Goal: Task Accomplishment & Management: Manage account settings

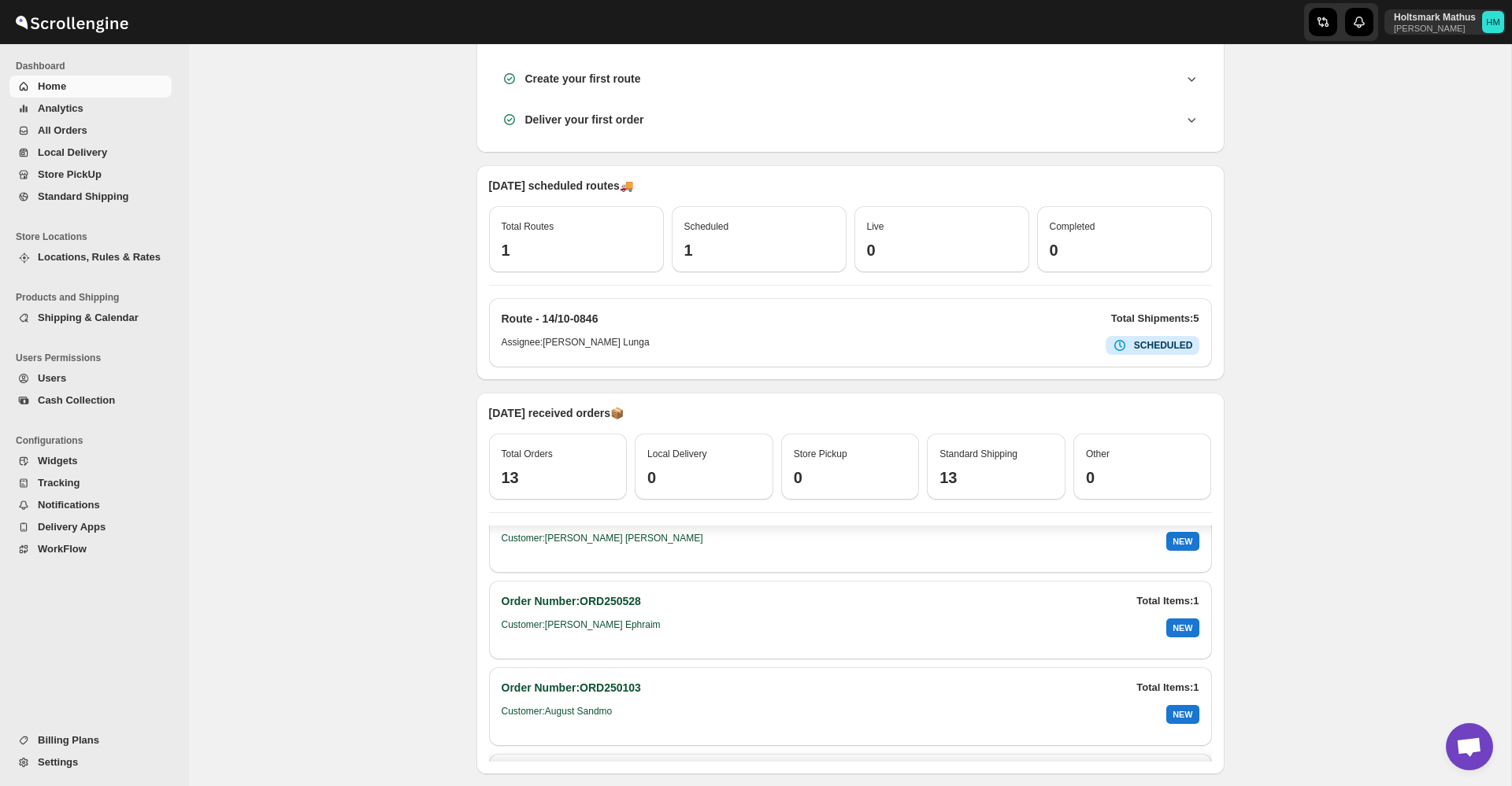
scroll to position [292, 0]
click at [75, 129] on span "All Orders" at bounding box center [62, 130] width 49 height 12
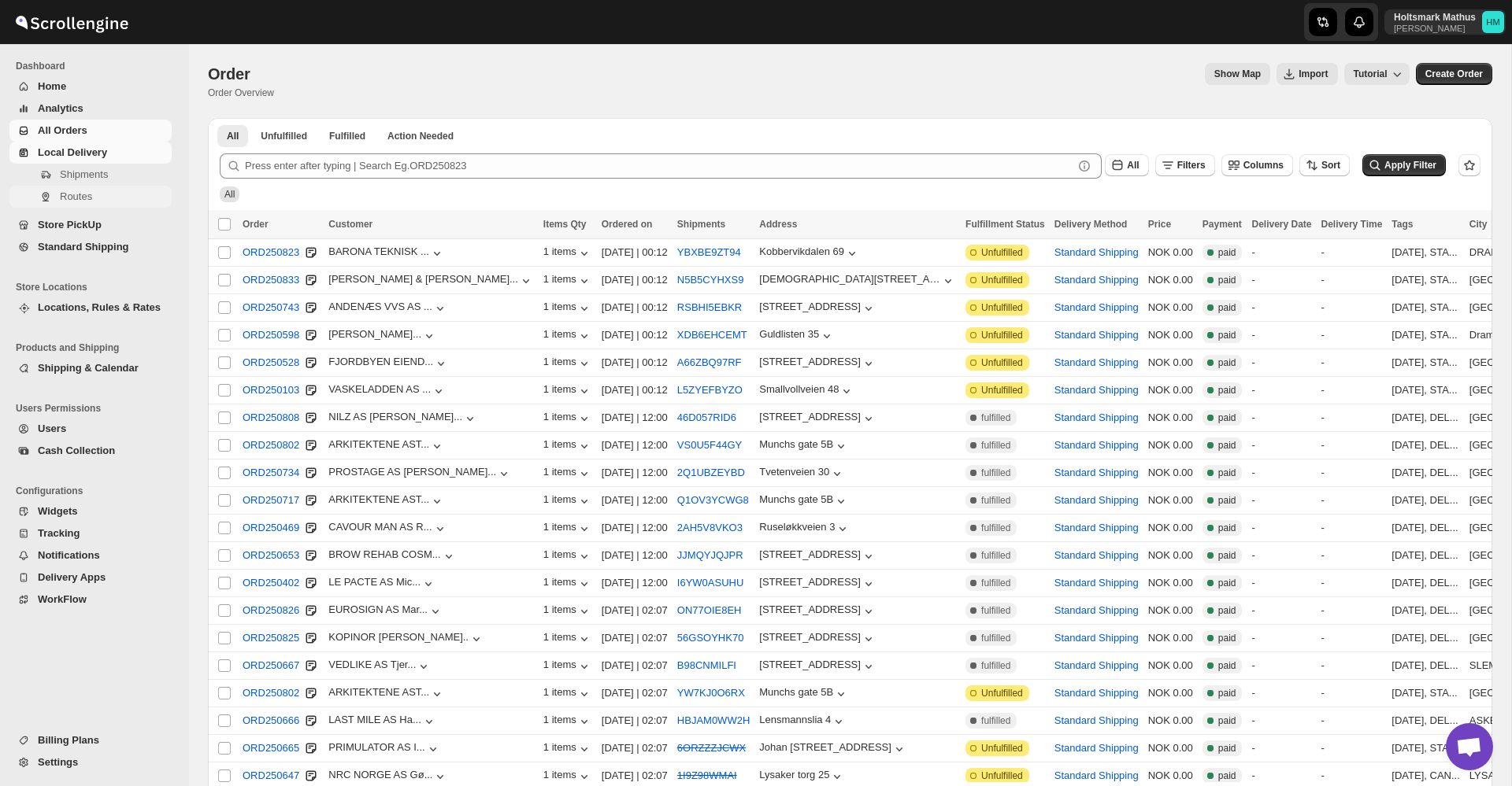
click at [91, 200] on span "Routes" at bounding box center [75, 196] width 33 height 12
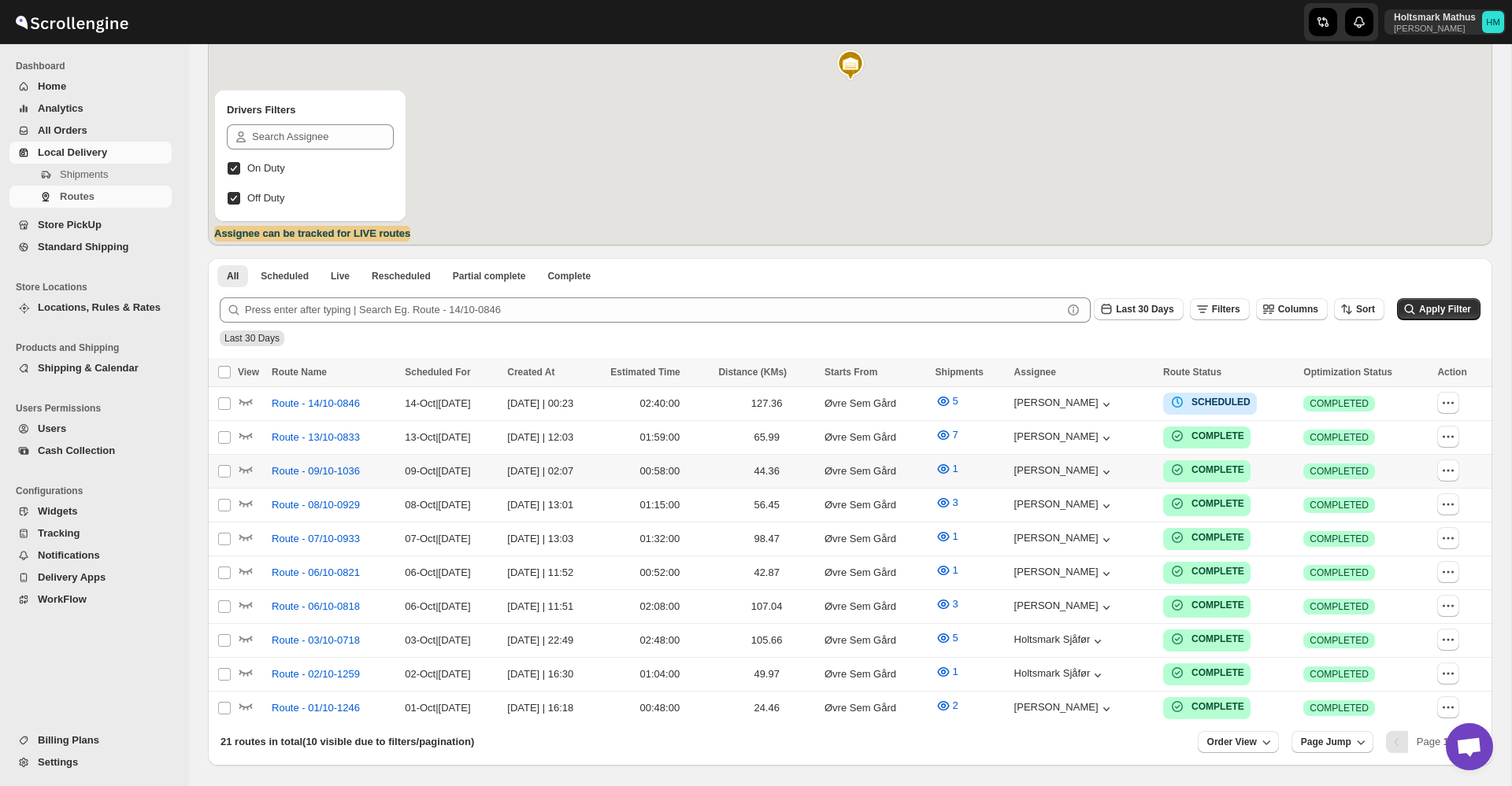
scroll to position [272, 0]
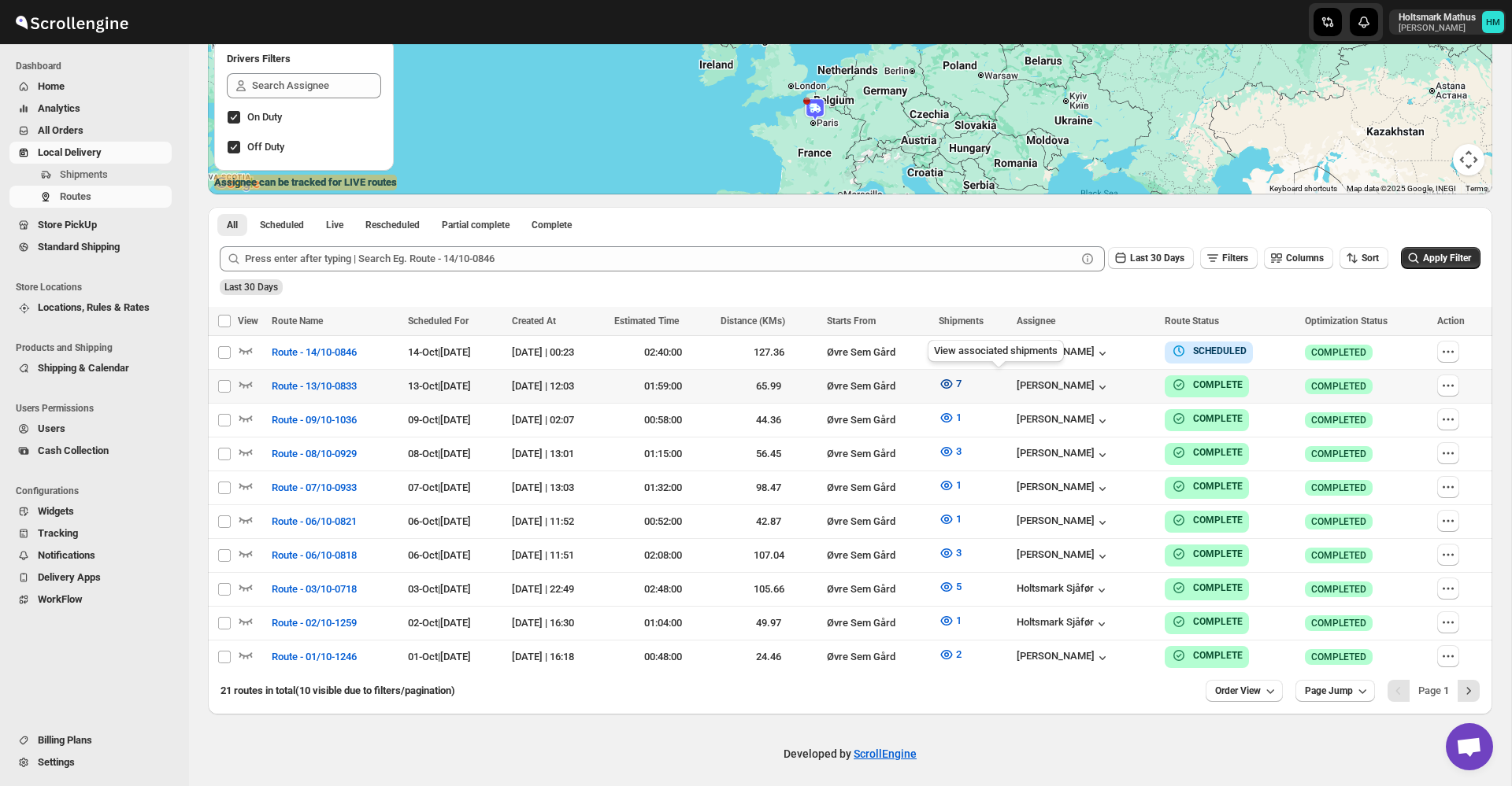
click at [954, 385] on icon "button" at bounding box center [947, 384] width 16 height 16
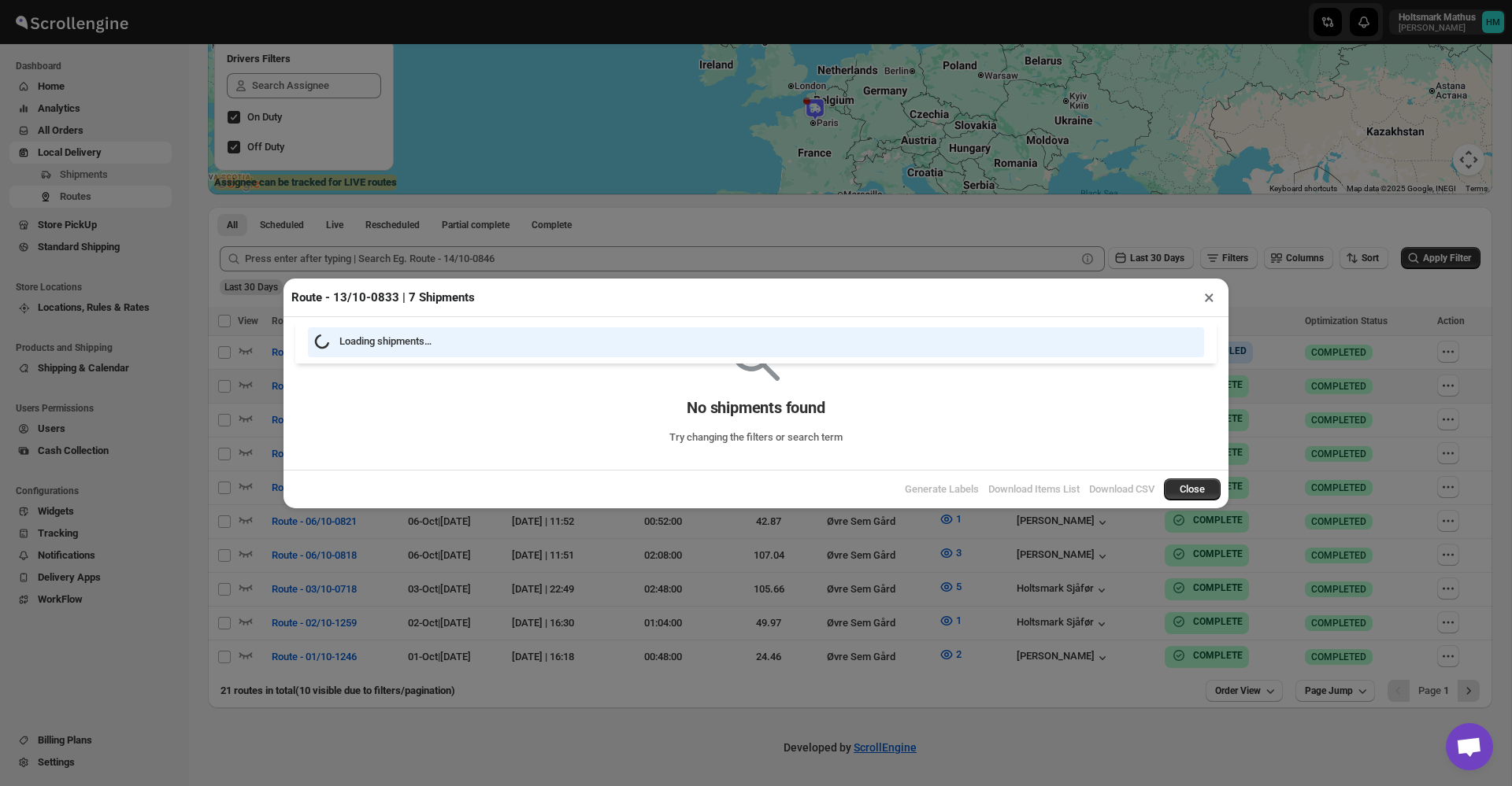
scroll to position [266, 0]
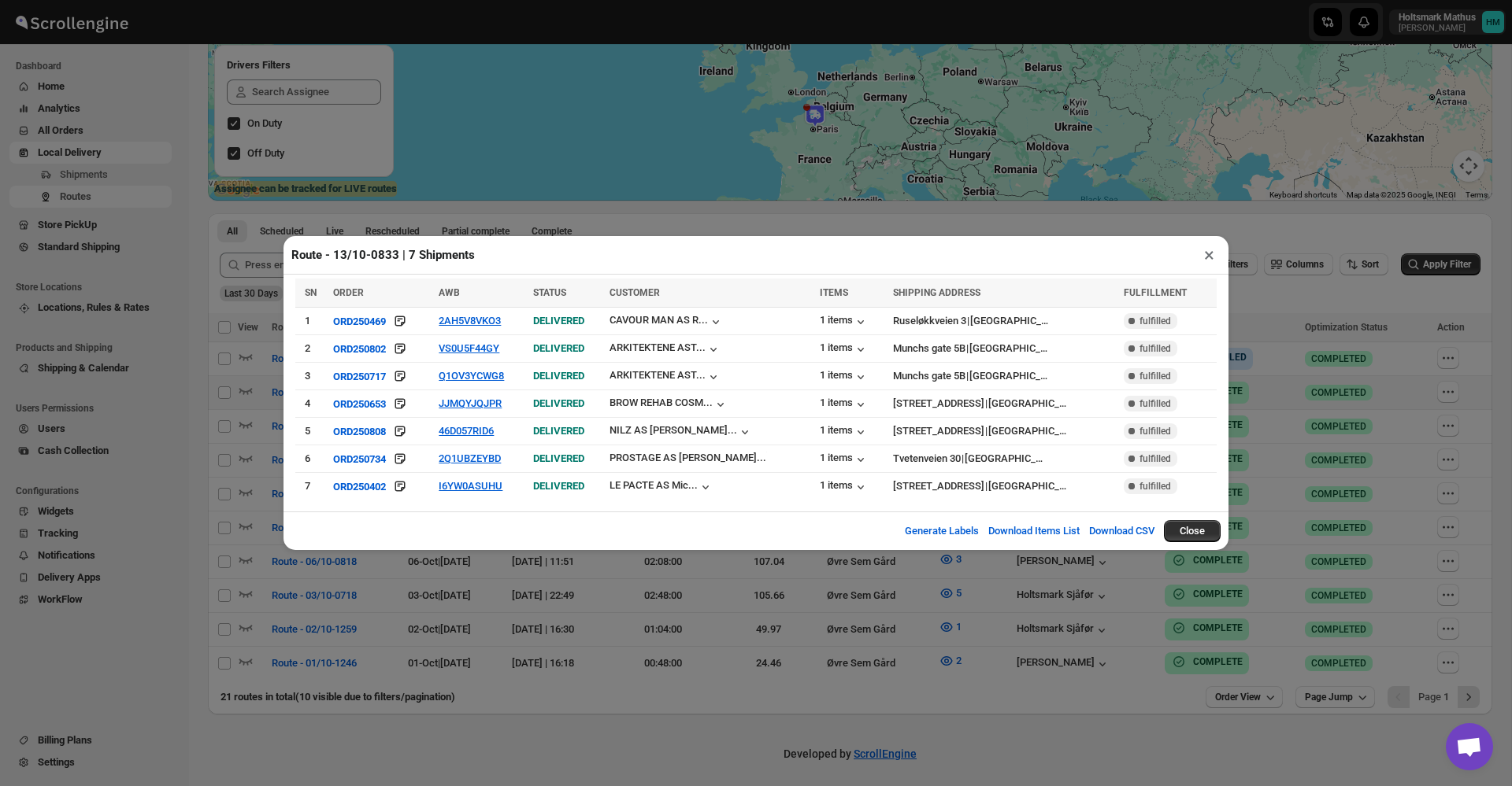
click at [1206, 257] on button "×" at bounding box center [1209, 255] width 23 height 22
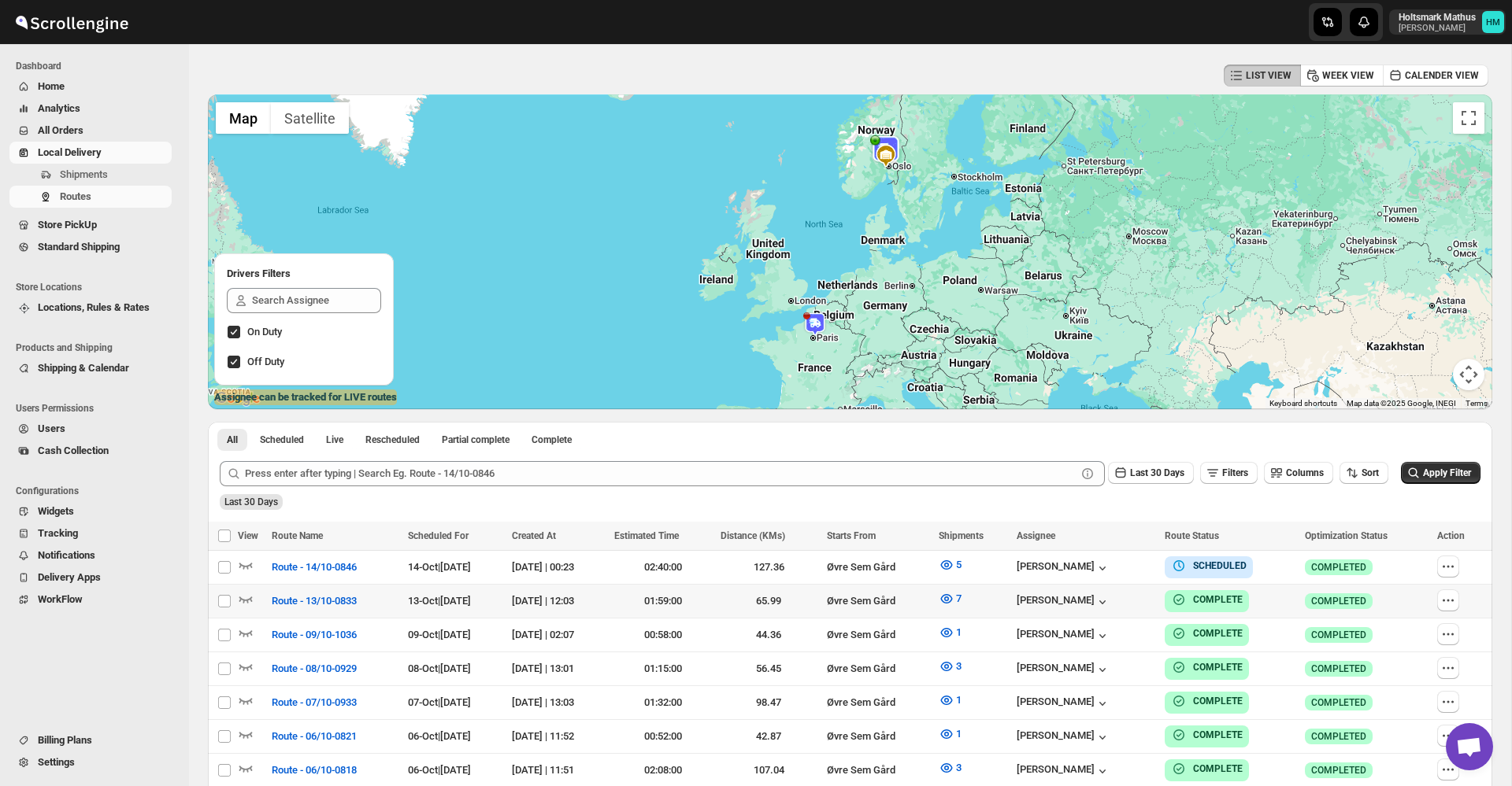
scroll to position [0, 0]
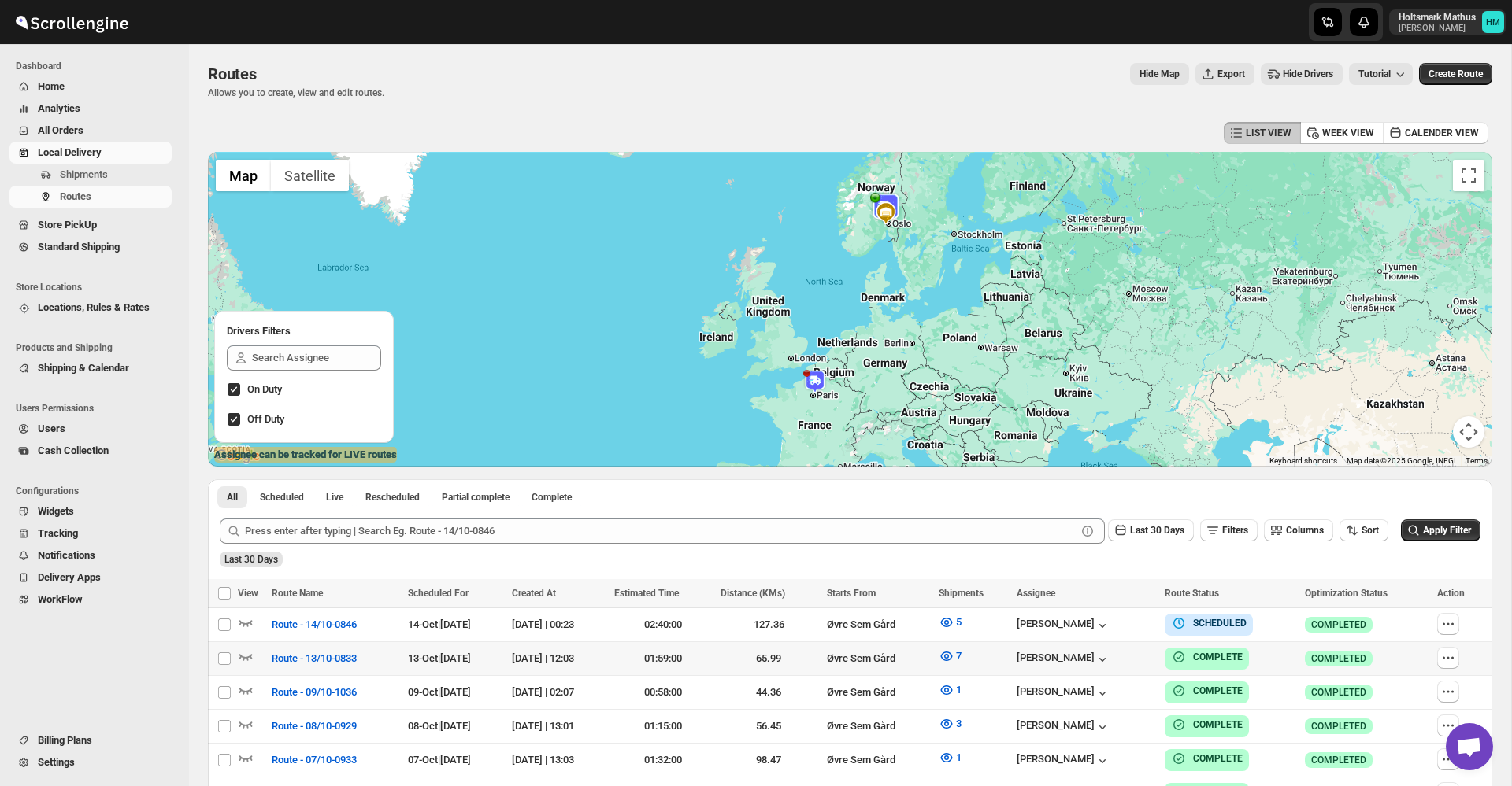
click at [908, 90] on div "Routes Allows you to create, view and edit routes. Hide Map Export Hide Drivers…" at bounding box center [850, 81] width 1285 height 36
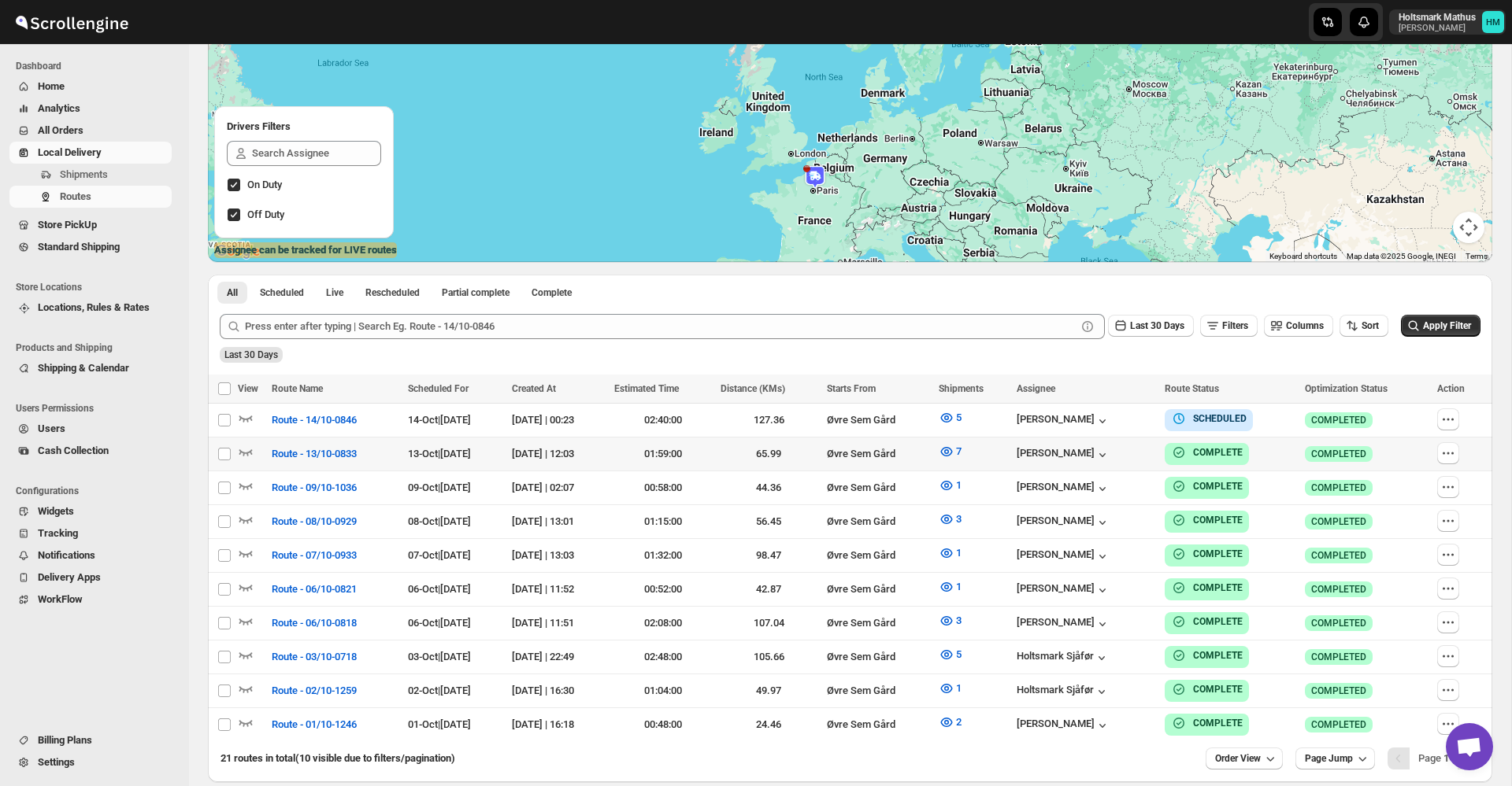
scroll to position [272, 0]
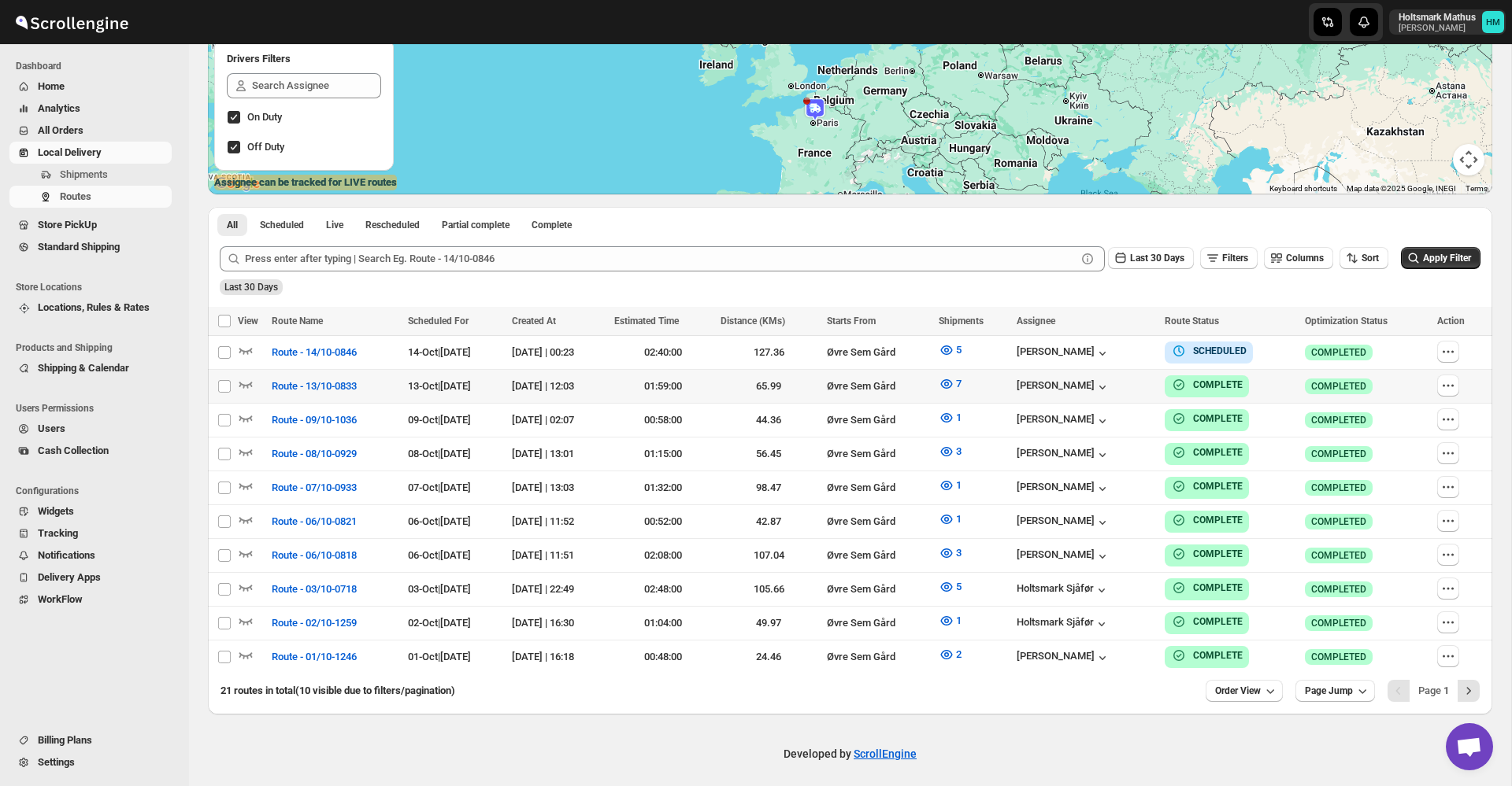
click at [69, 740] on span "Billing Plans" at bounding box center [65, 740] width 54 height 12
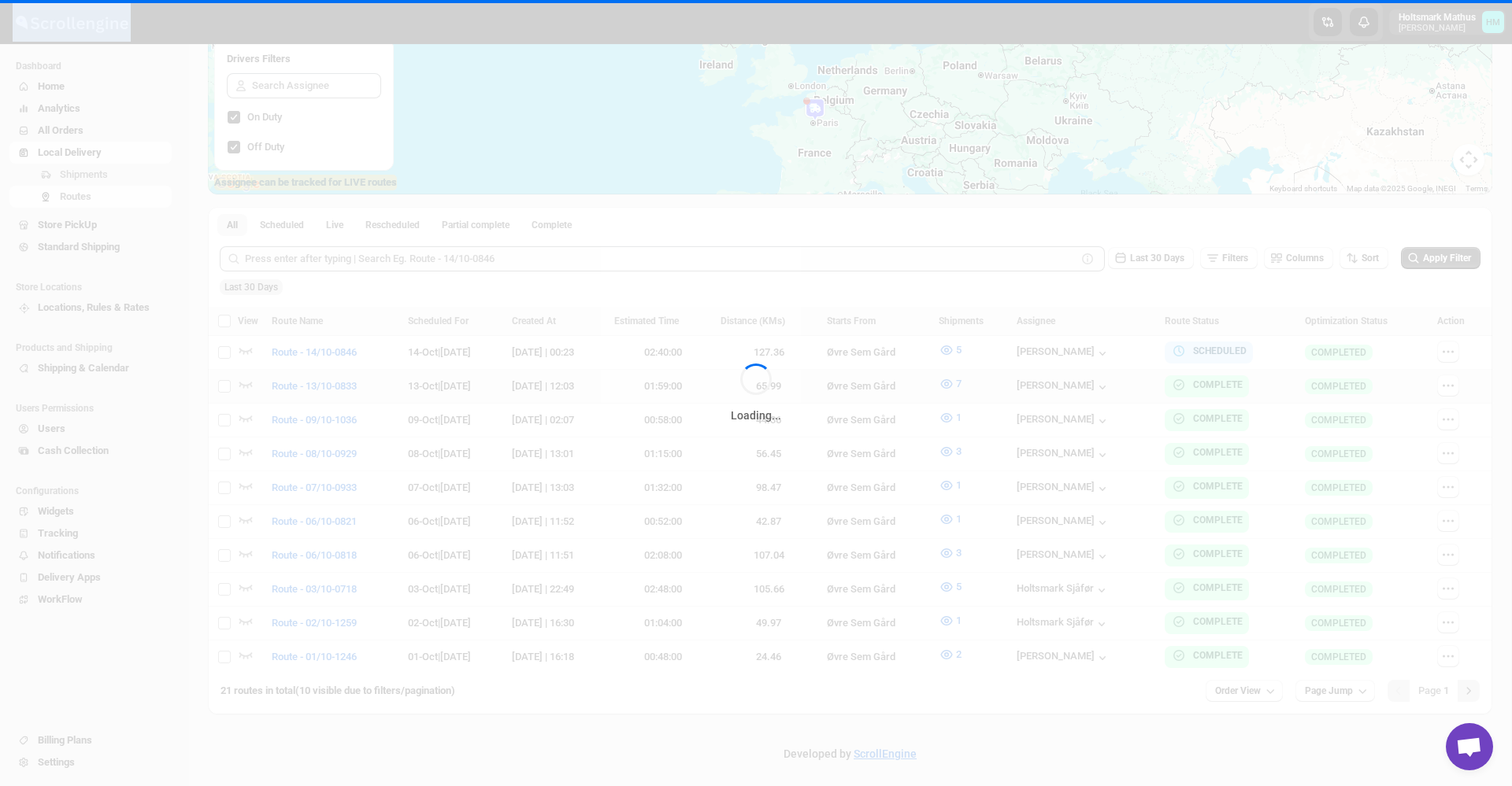
click at [69, 740] on div "Loading..." at bounding box center [756, 393] width 1512 height 786
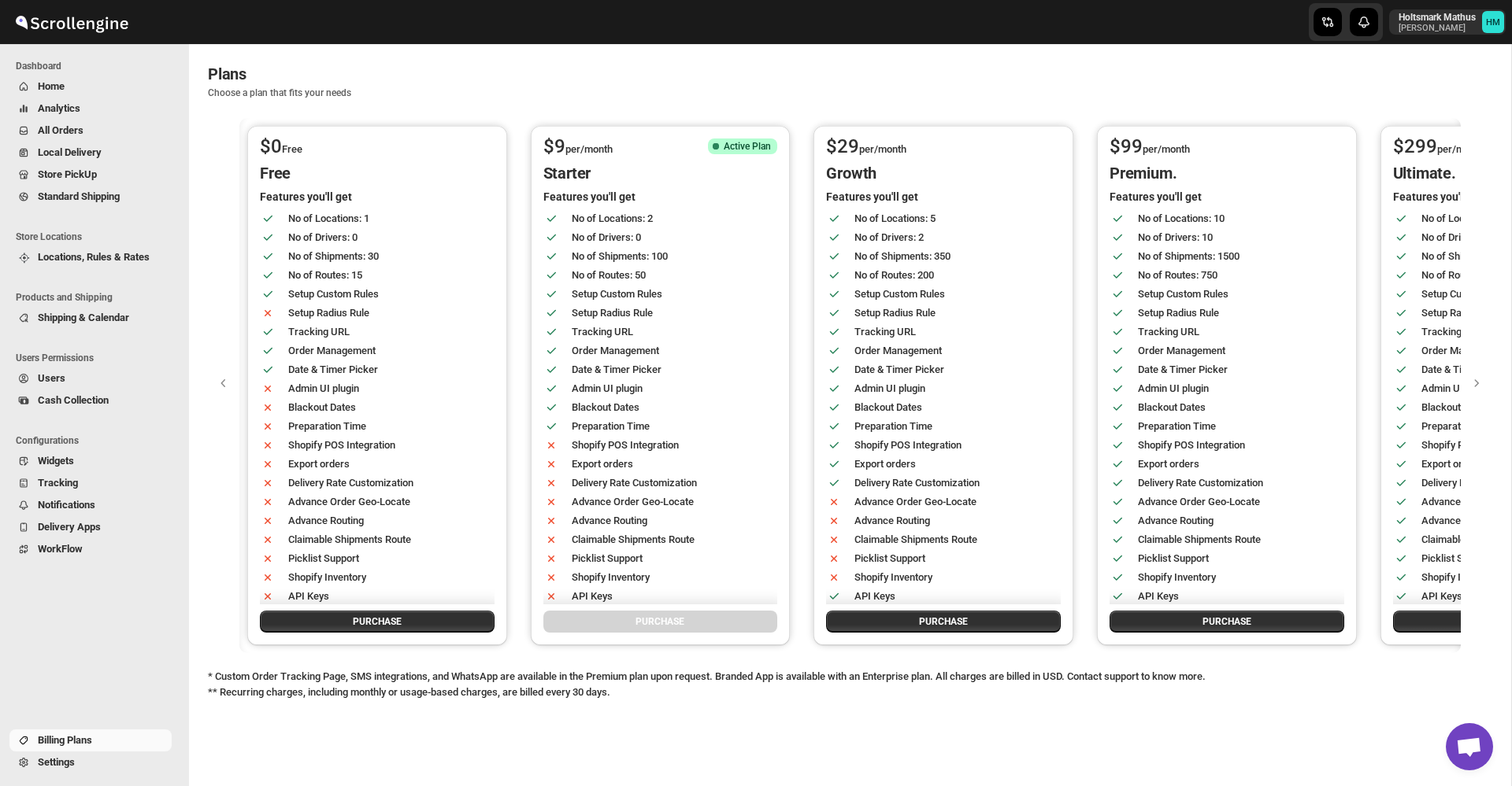
click at [89, 368] on button "Users" at bounding box center [90, 379] width 162 height 22
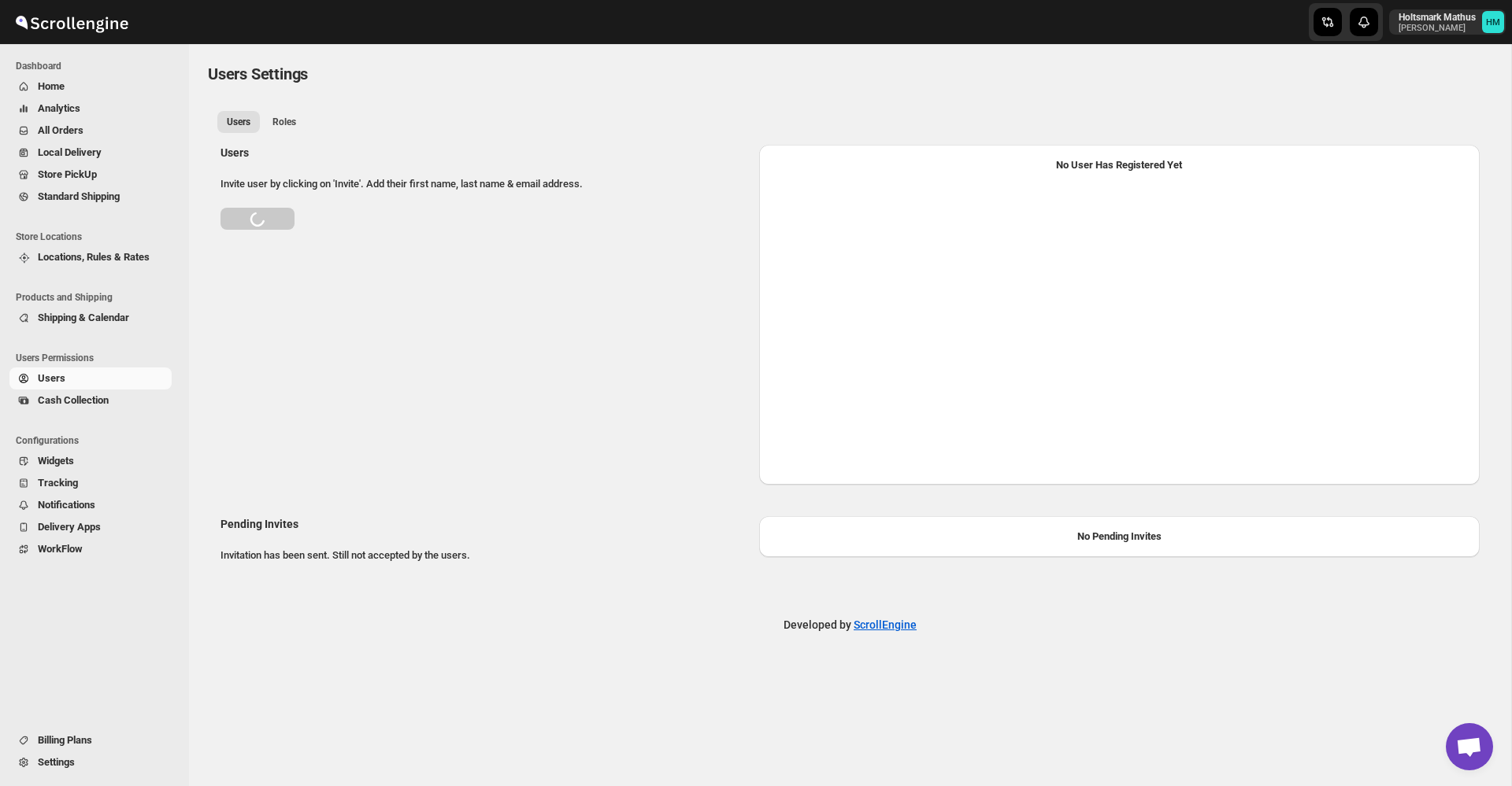
select select "637b767fbaab0276b10c91d5"
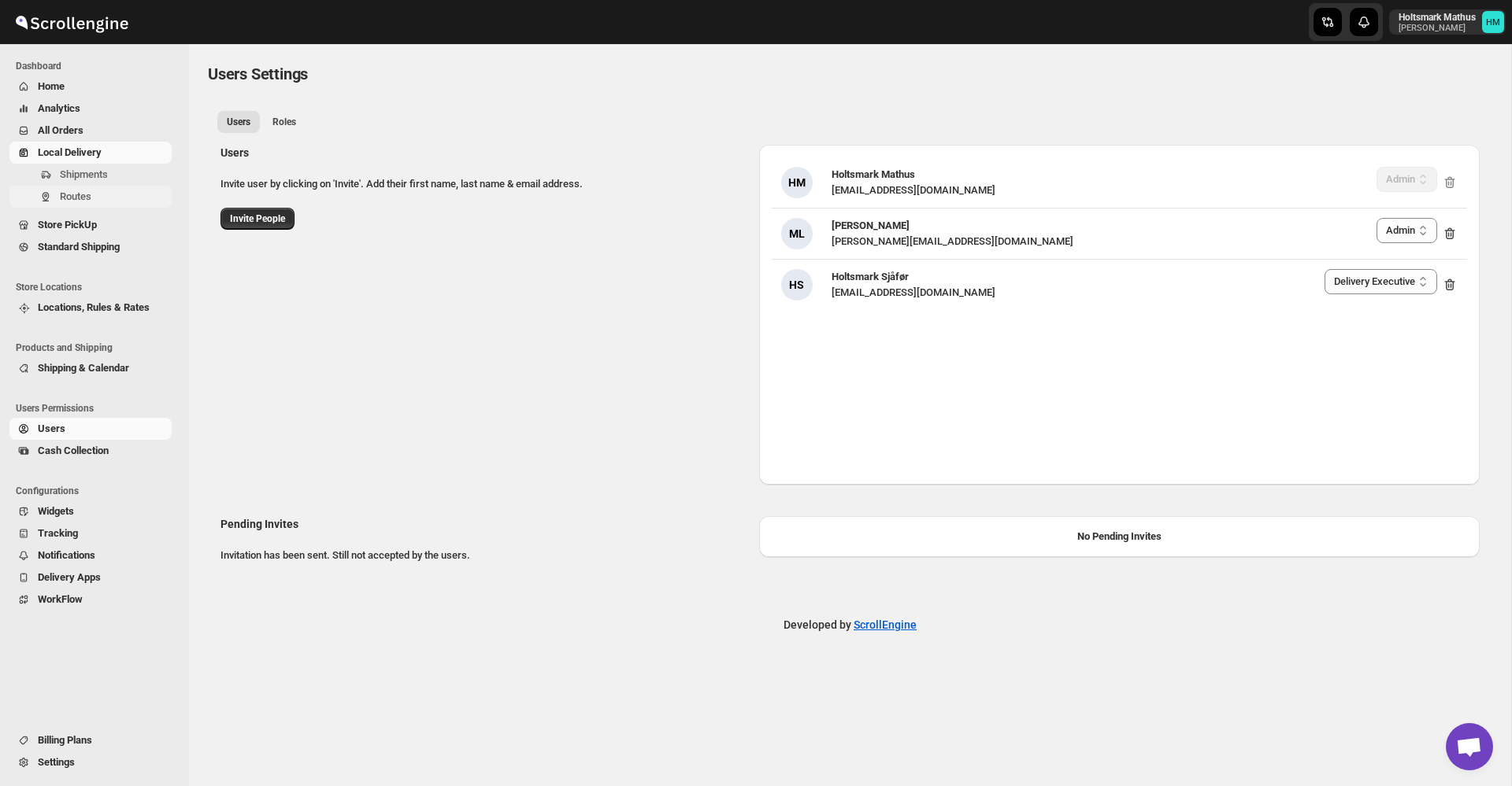
click at [89, 185] on button "Routes" at bounding box center [90, 196] width 162 height 22
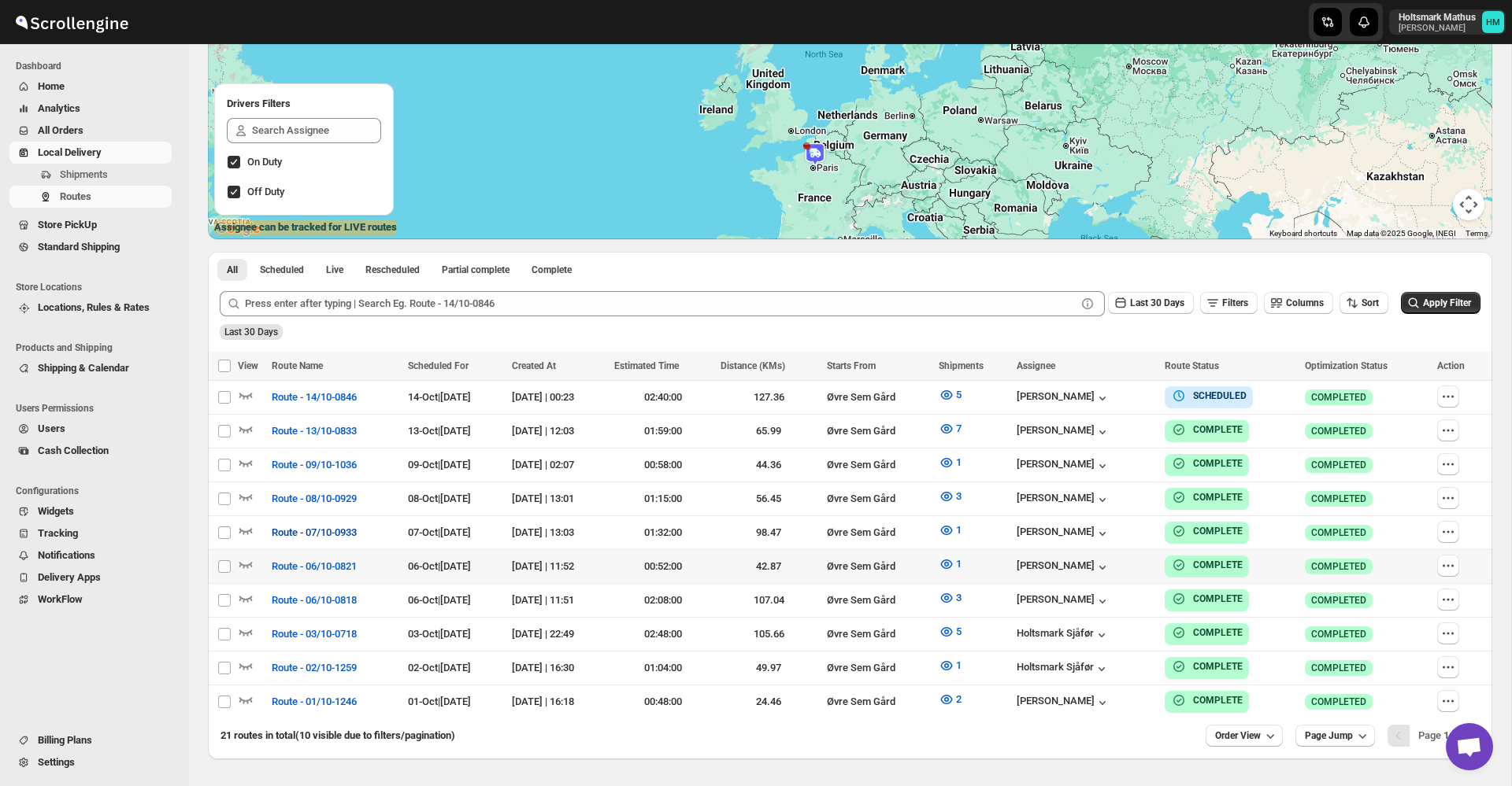
scroll to position [268, 0]
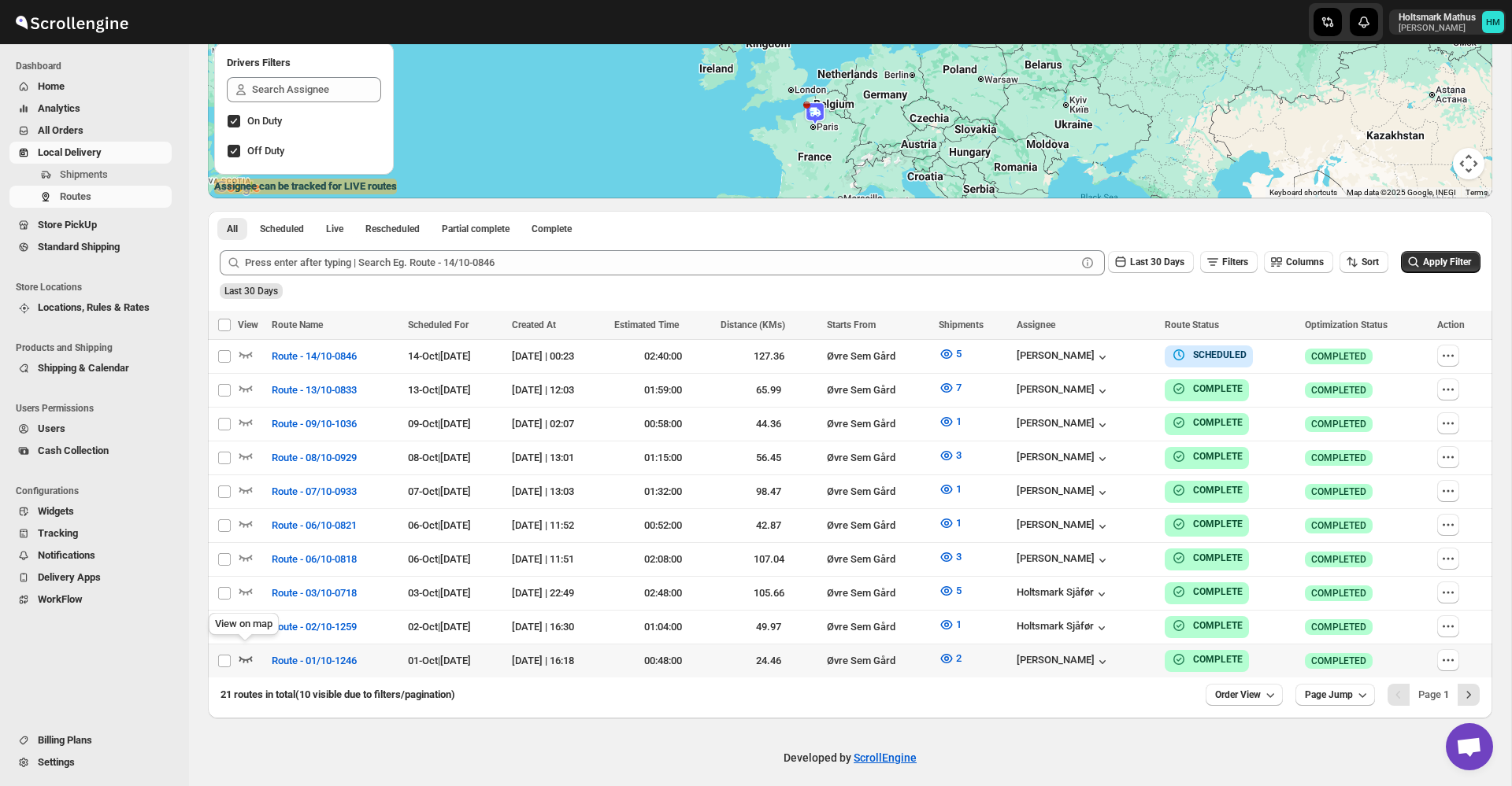
click at [251, 657] on icon "button" at bounding box center [246, 659] width 13 height 7
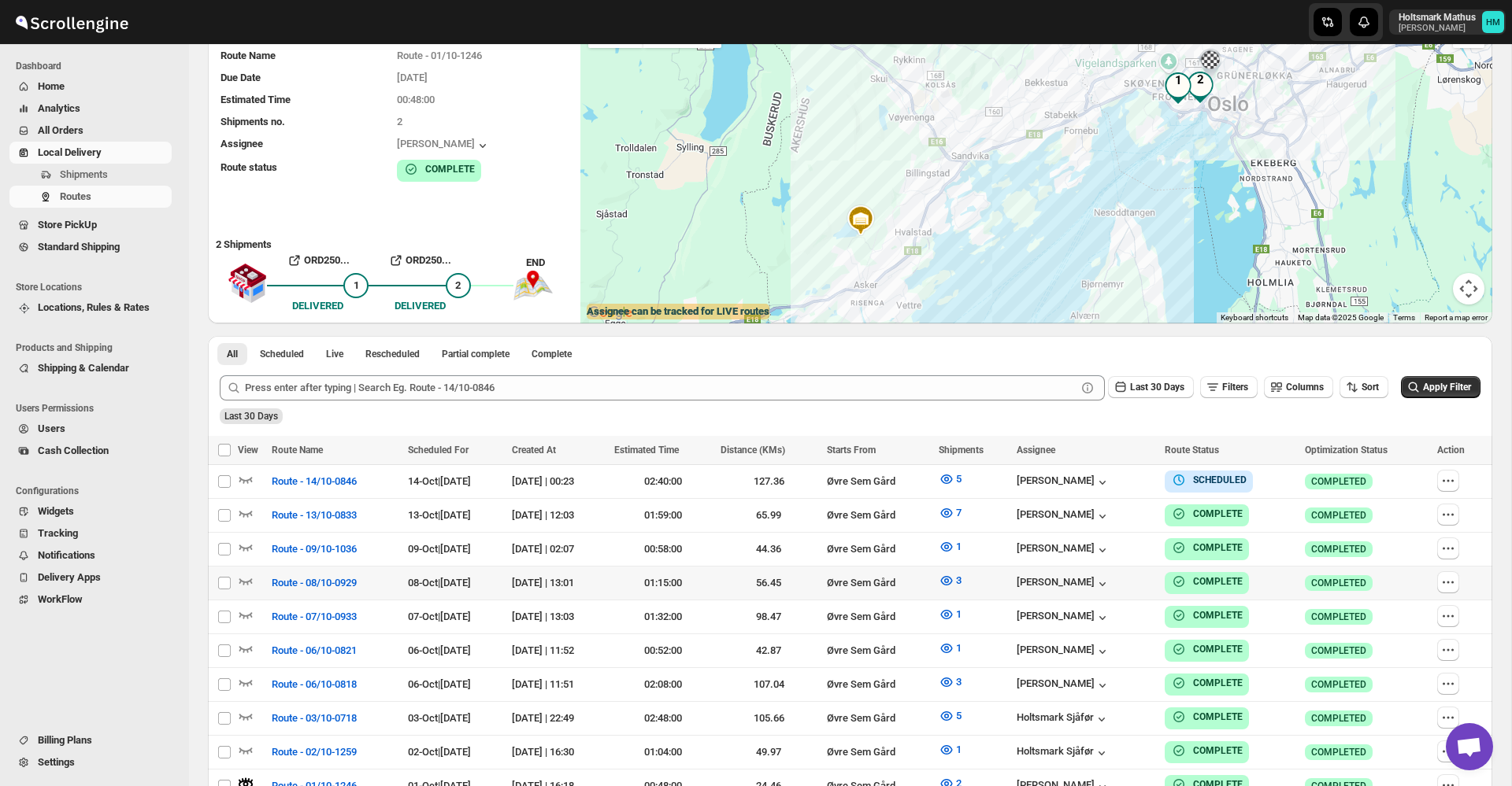
scroll to position [145, 0]
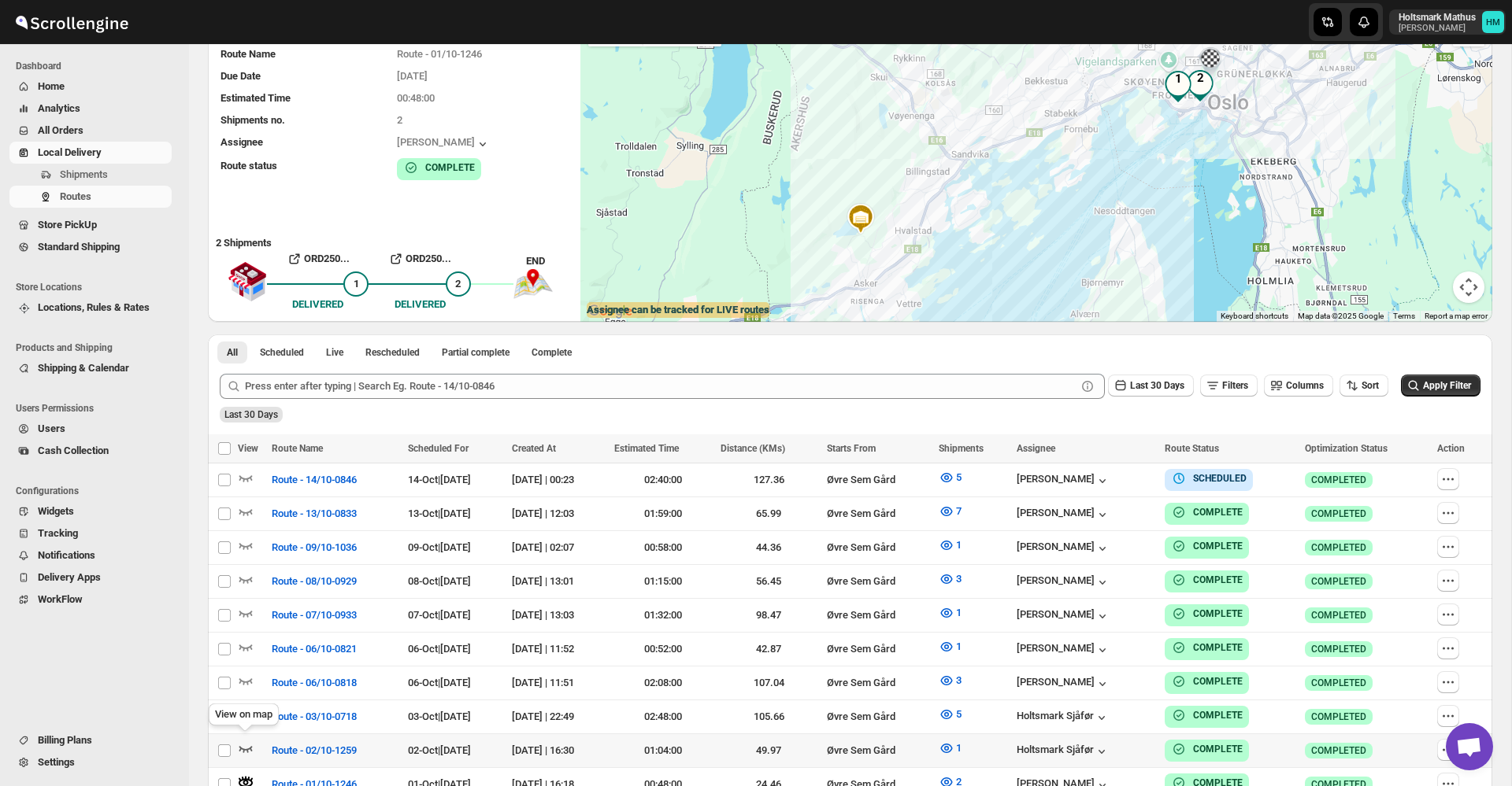
click at [248, 740] on icon "button" at bounding box center [245, 748] width 16 height 16
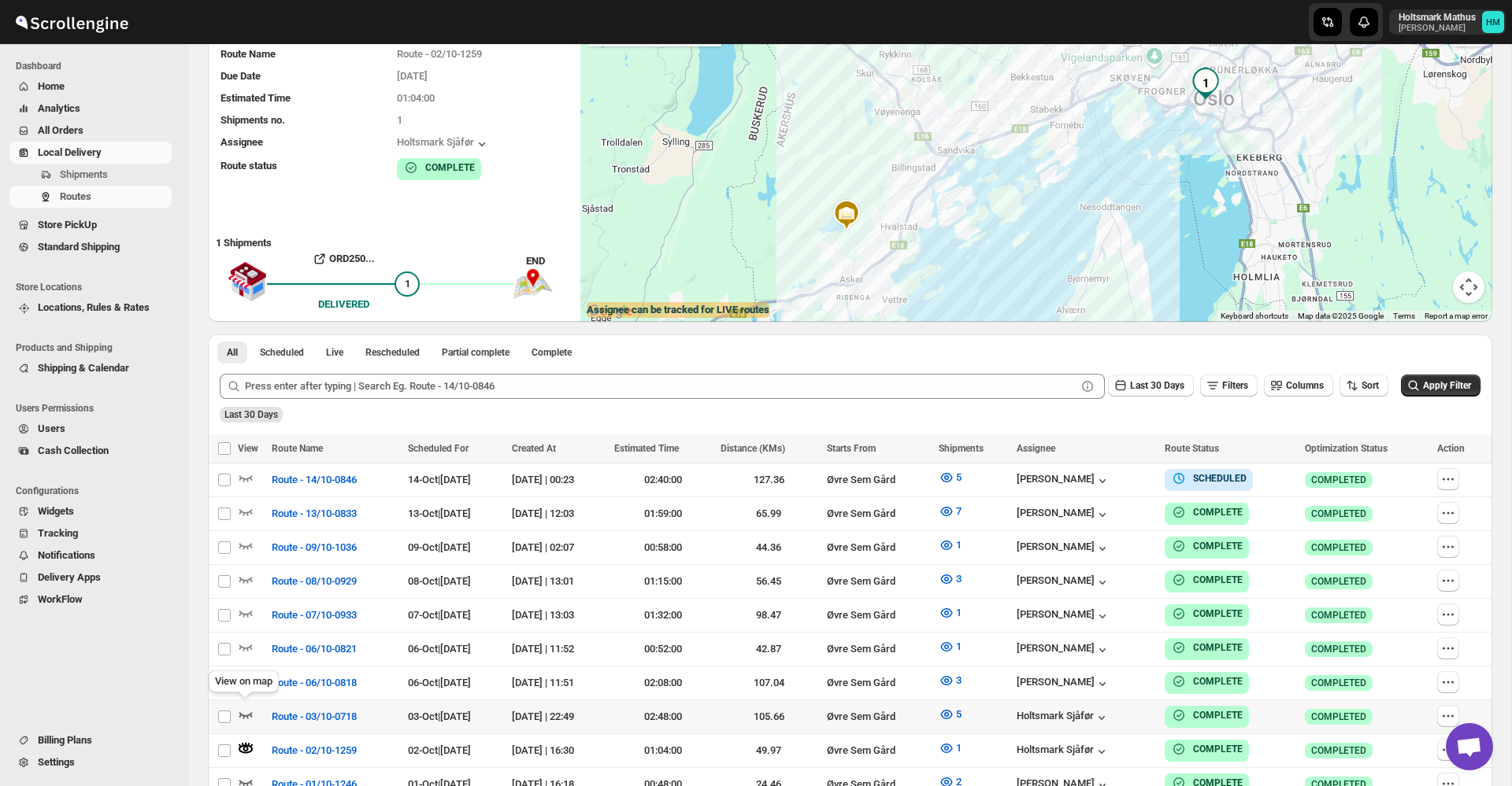
click at [247, 708] on icon "button" at bounding box center [245, 714] width 16 height 16
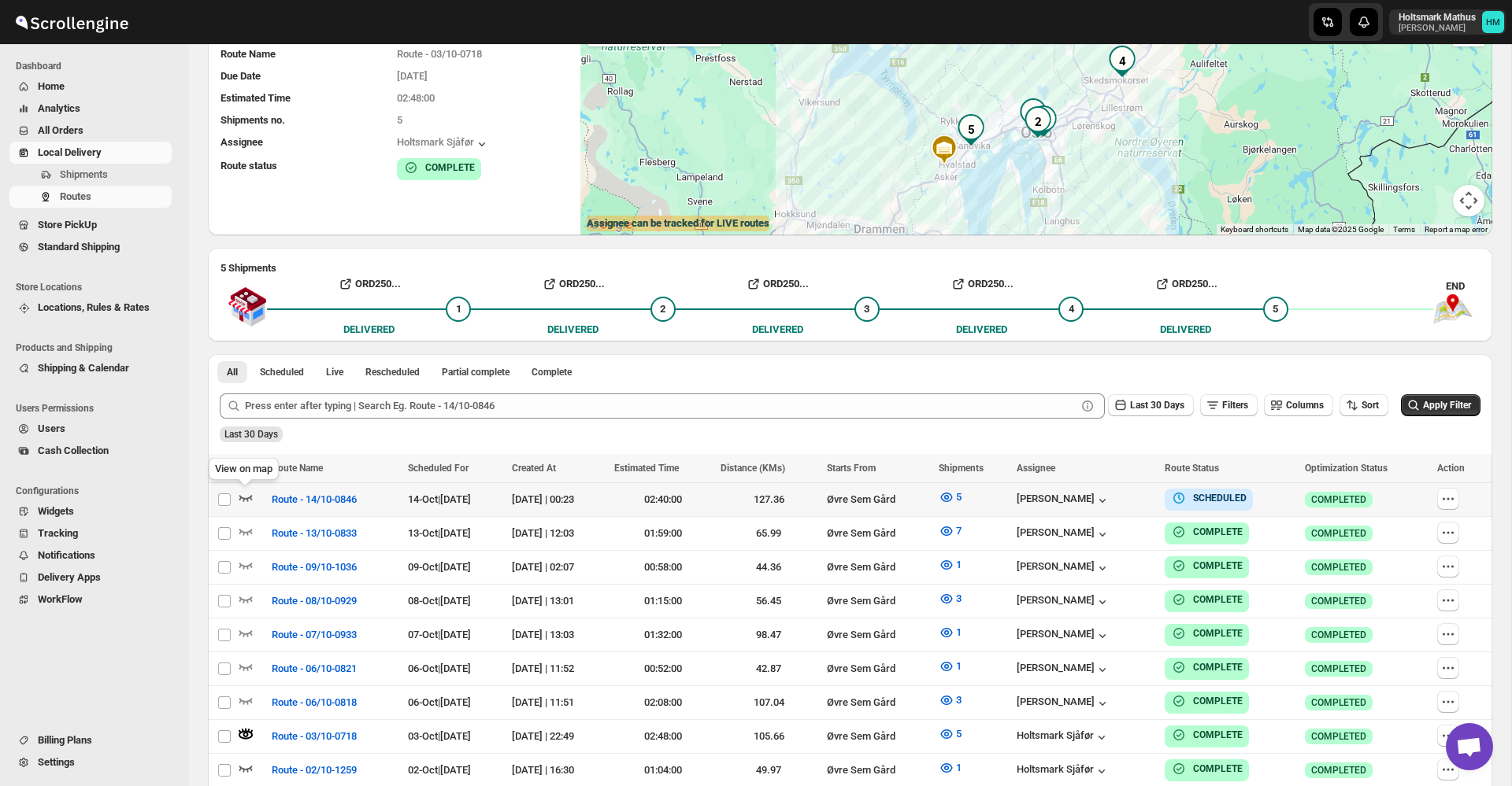
click at [245, 501] on icon "button" at bounding box center [245, 497] width 16 height 16
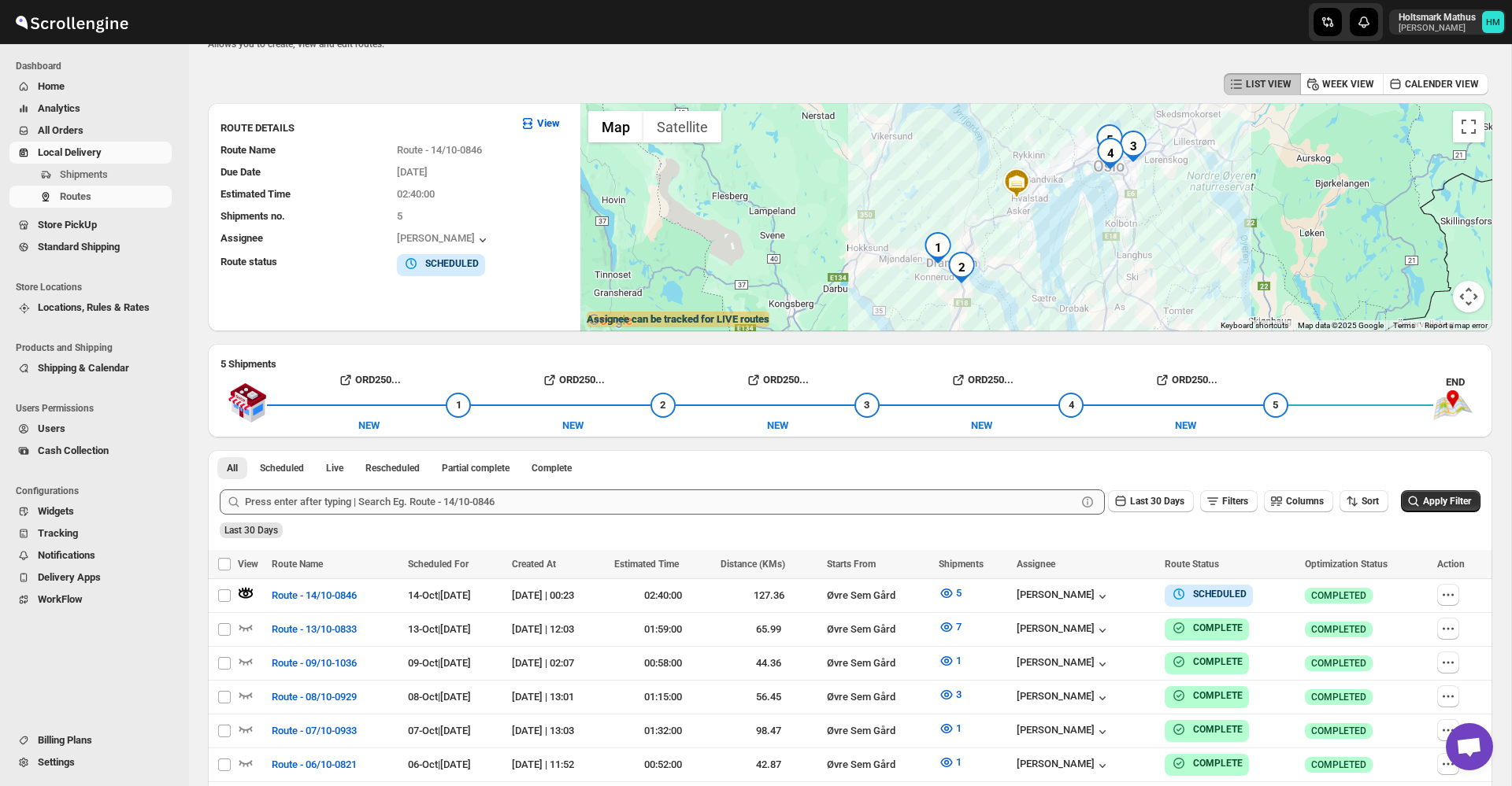
scroll to position [46, 0]
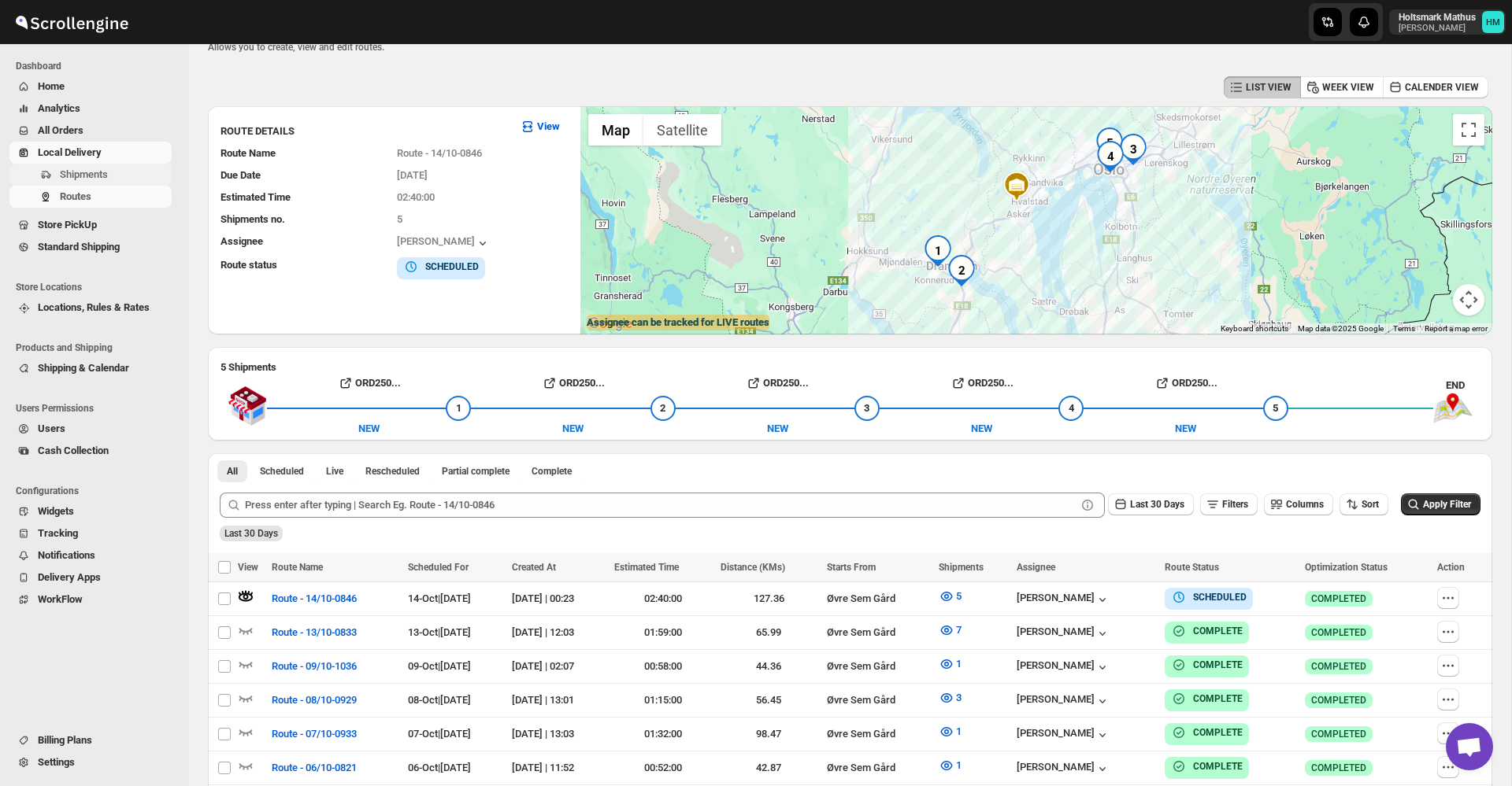
click at [104, 170] on span "Shipments" at bounding box center [84, 174] width 48 height 12
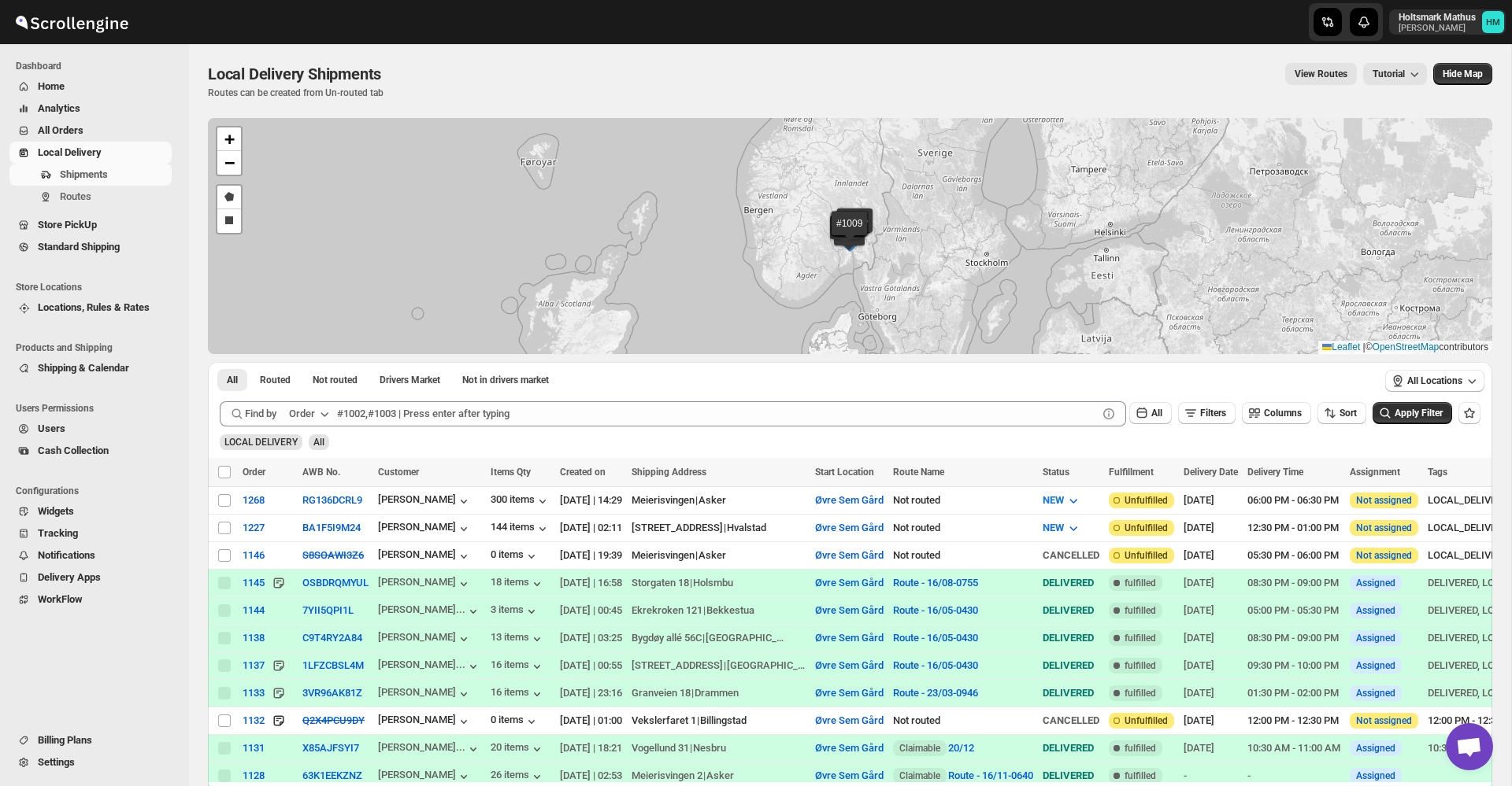
click at [88, 135] on span "All Orders" at bounding box center [103, 130] width 130 height 16
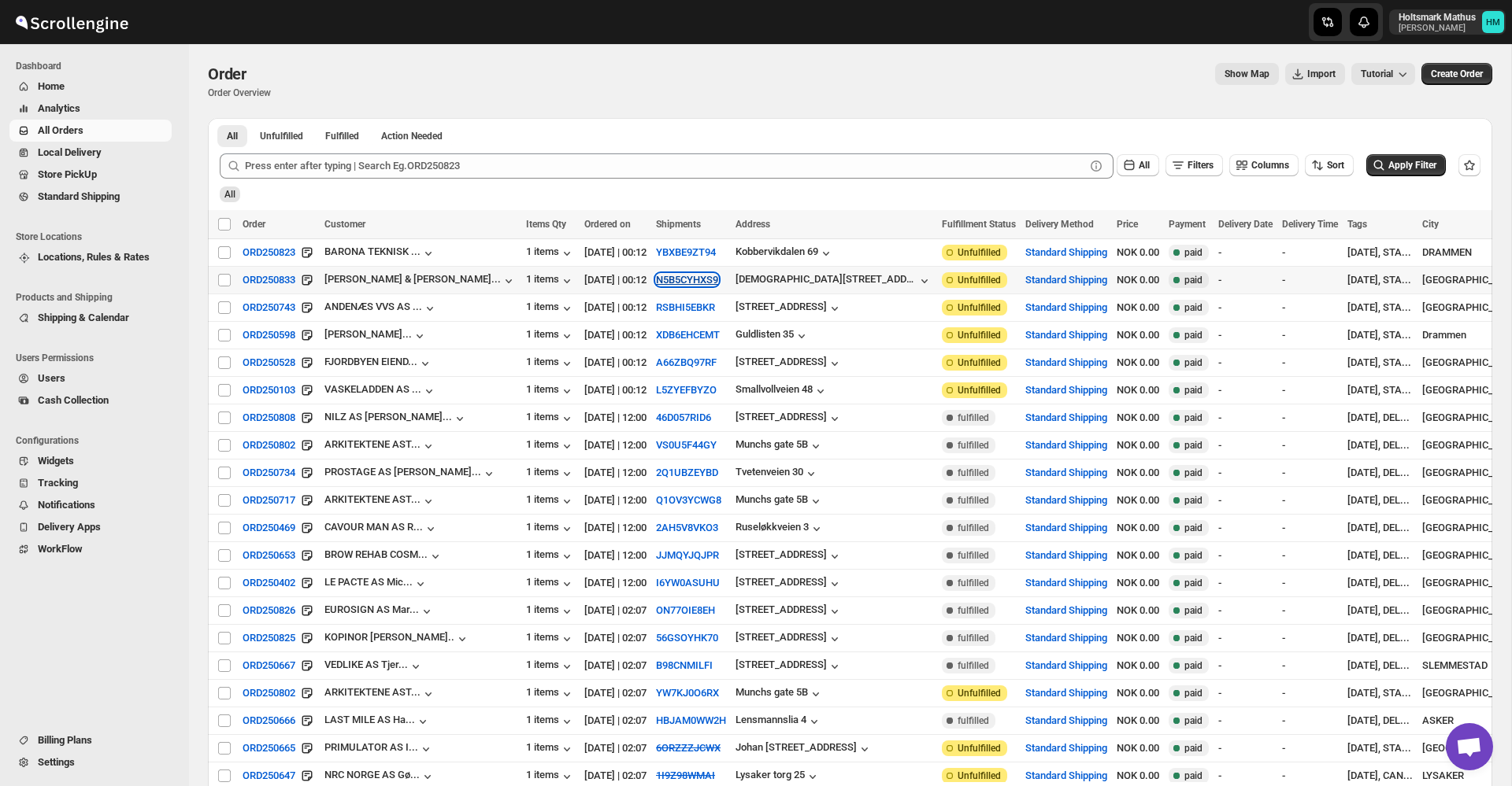
click at [656, 278] on button "N5B5CYHXS9" at bounding box center [687, 279] width 62 height 12
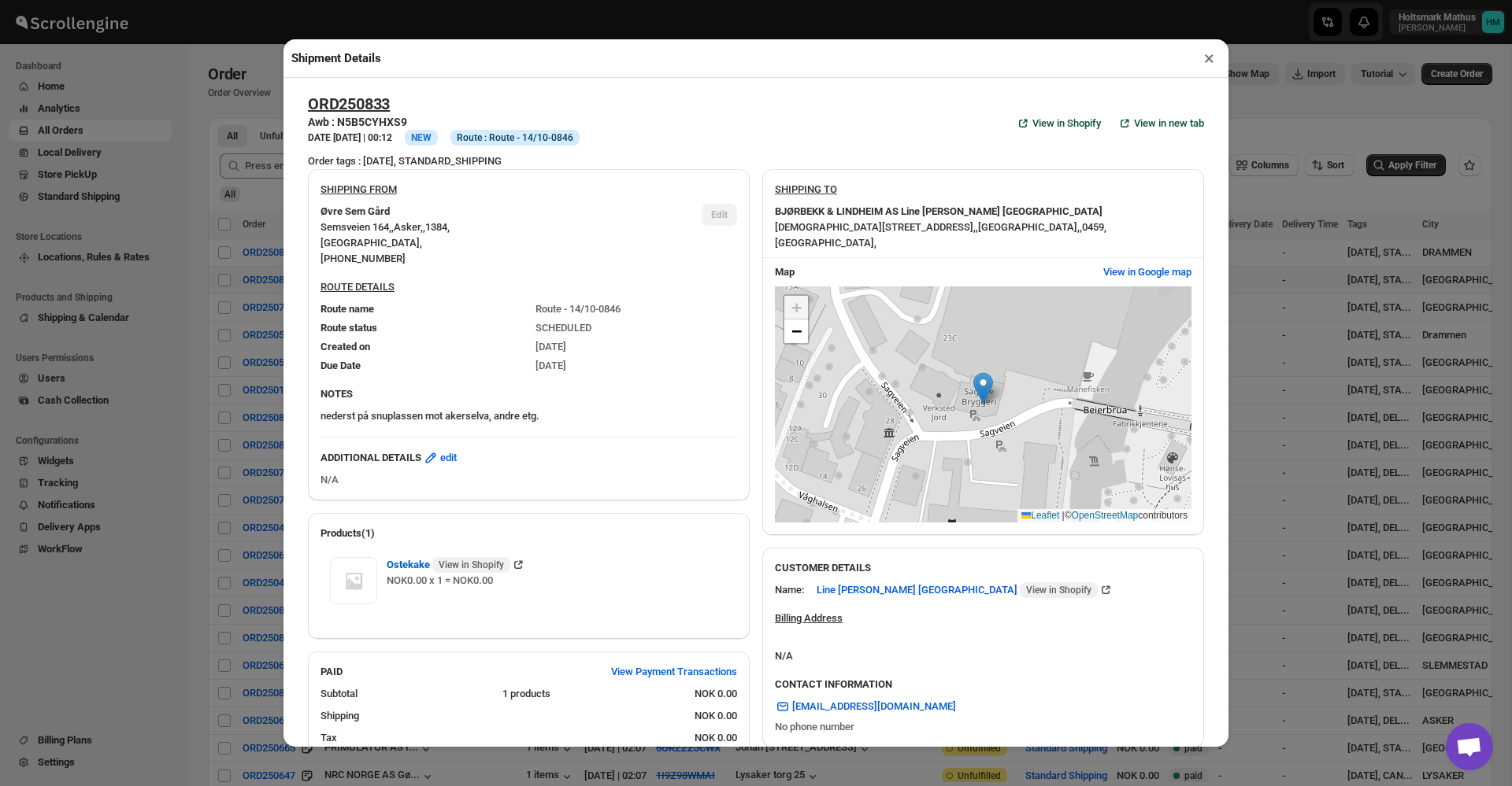
click at [1205, 52] on button "×" at bounding box center [1209, 59] width 23 height 22
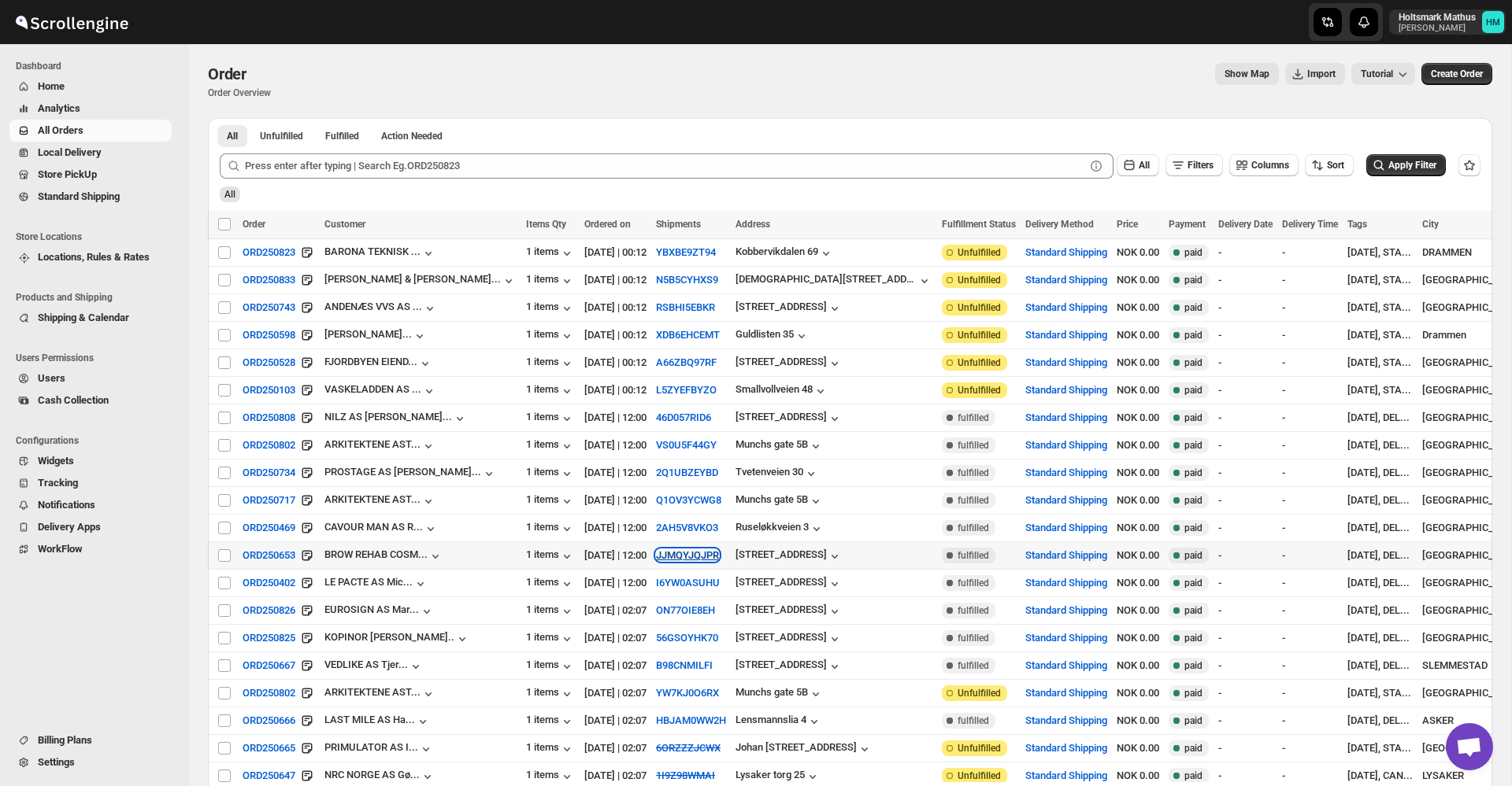
click at [656, 554] on button "JJMQYJQJPR" at bounding box center [688, 555] width 63 height 12
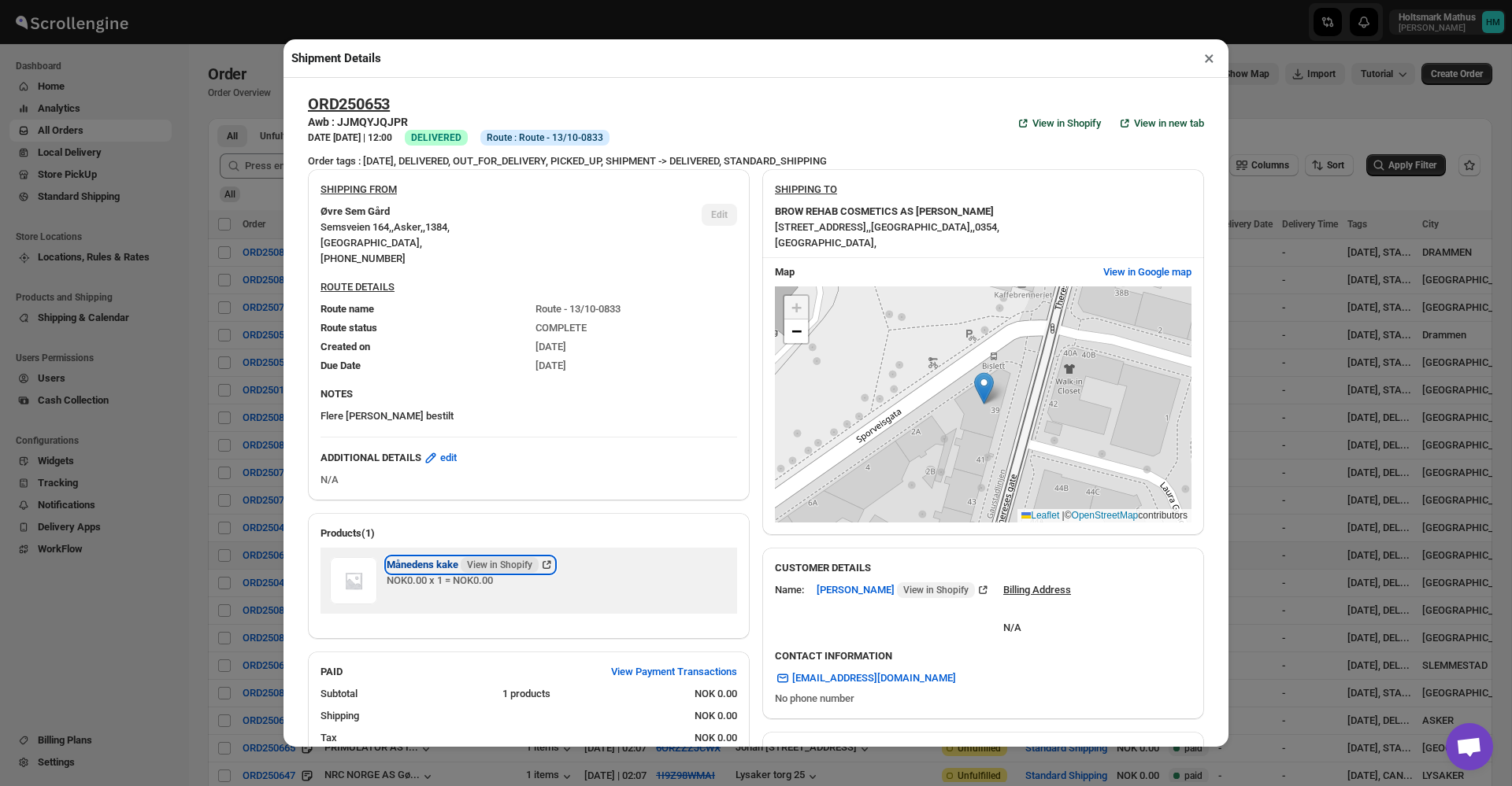
click at [450, 561] on span "Månedens kake View in Shopify" at bounding box center [462, 564] width 152 height 16
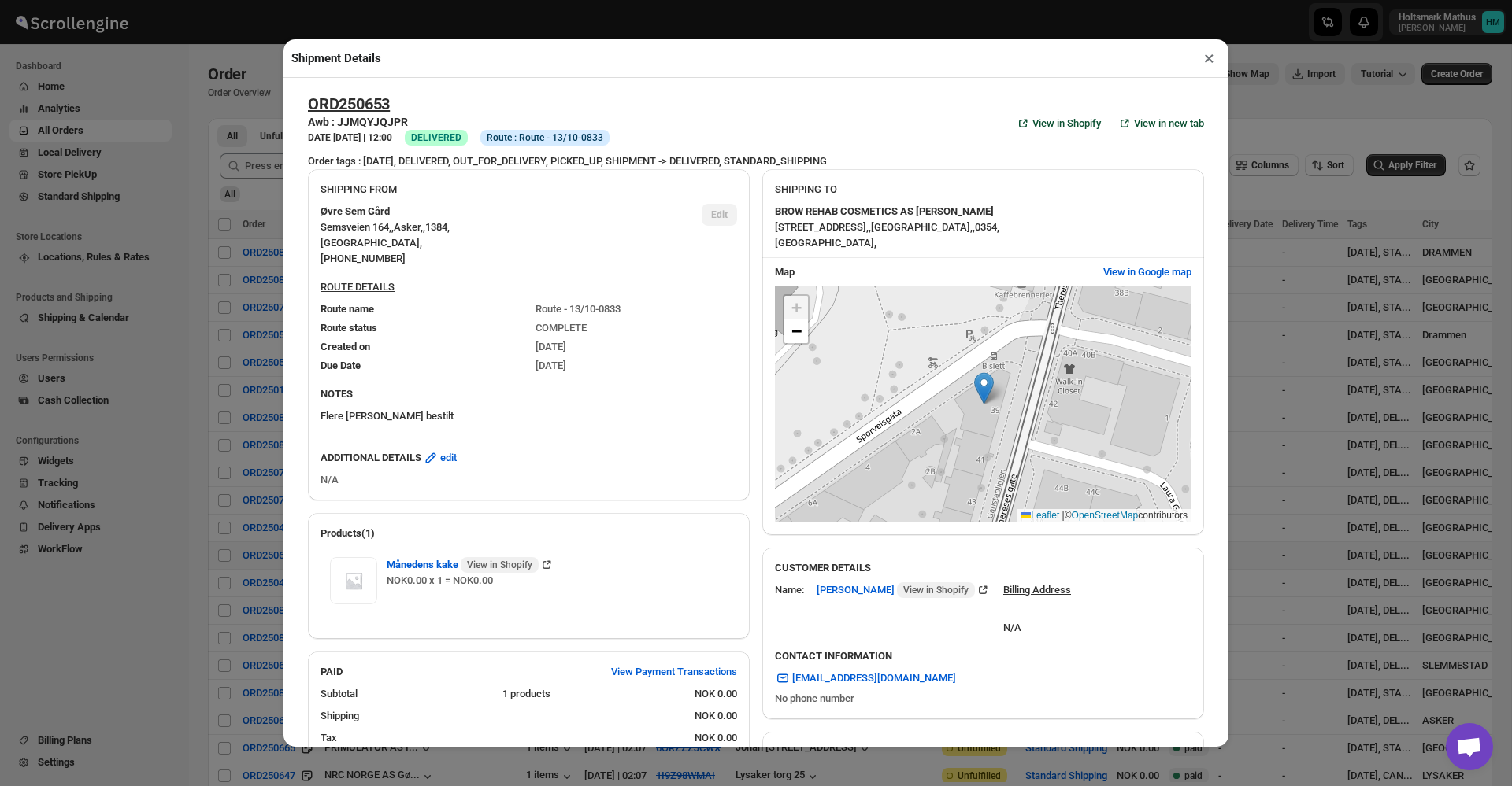
click at [1181, 159] on div "SHIPPING FROM Øvre Sem Gård [STREET_ADDRESS] , [PHONE_NUMBER] Edit ROUTE DETAIL…" at bounding box center [749, 684] width 908 height 1056
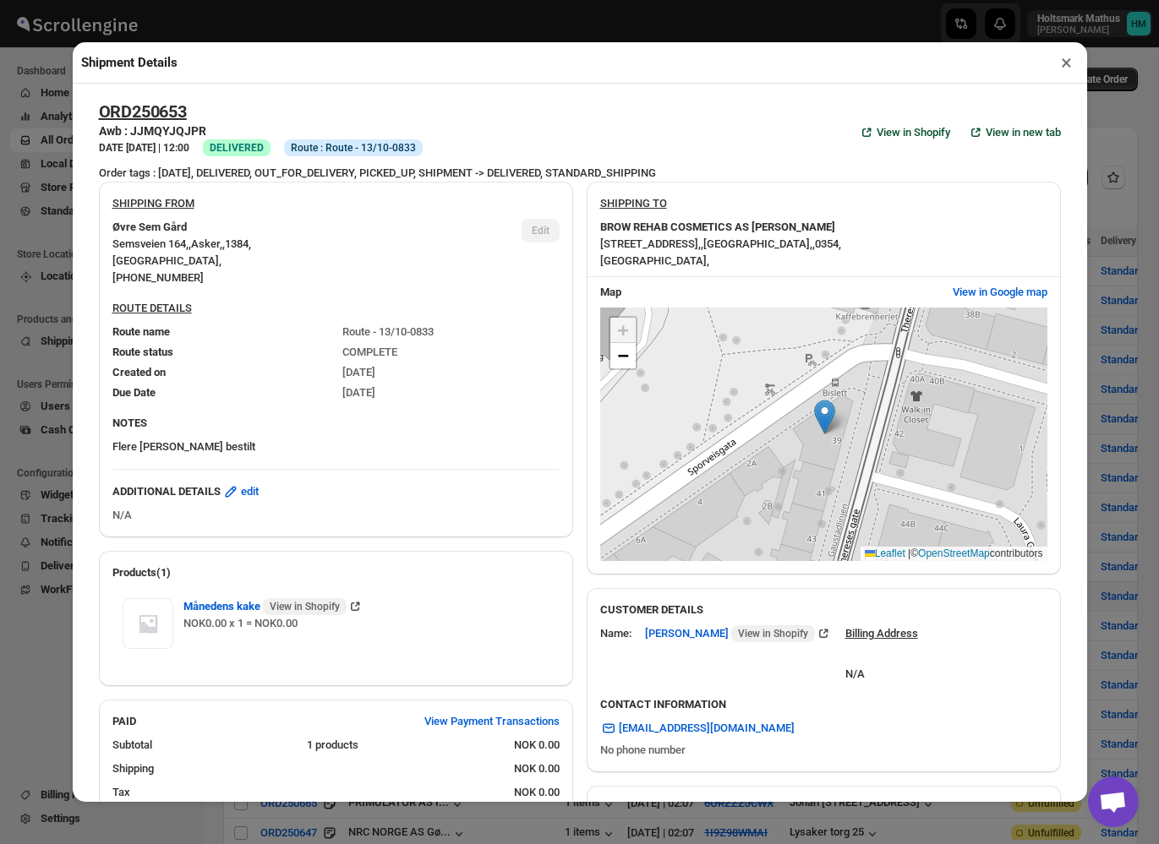
click at [1065, 59] on button "×" at bounding box center [1066, 63] width 25 height 24
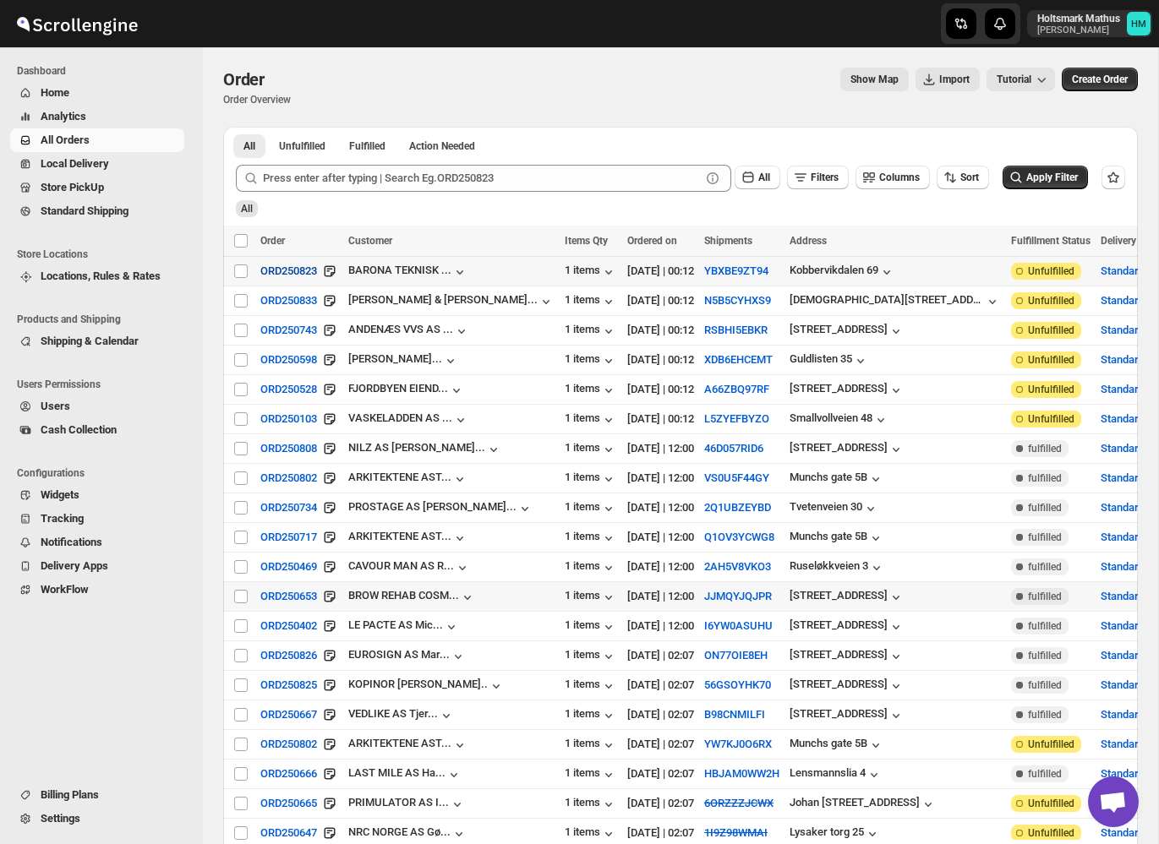
click at [292, 275] on span "ORD250823" at bounding box center [288, 271] width 57 height 17
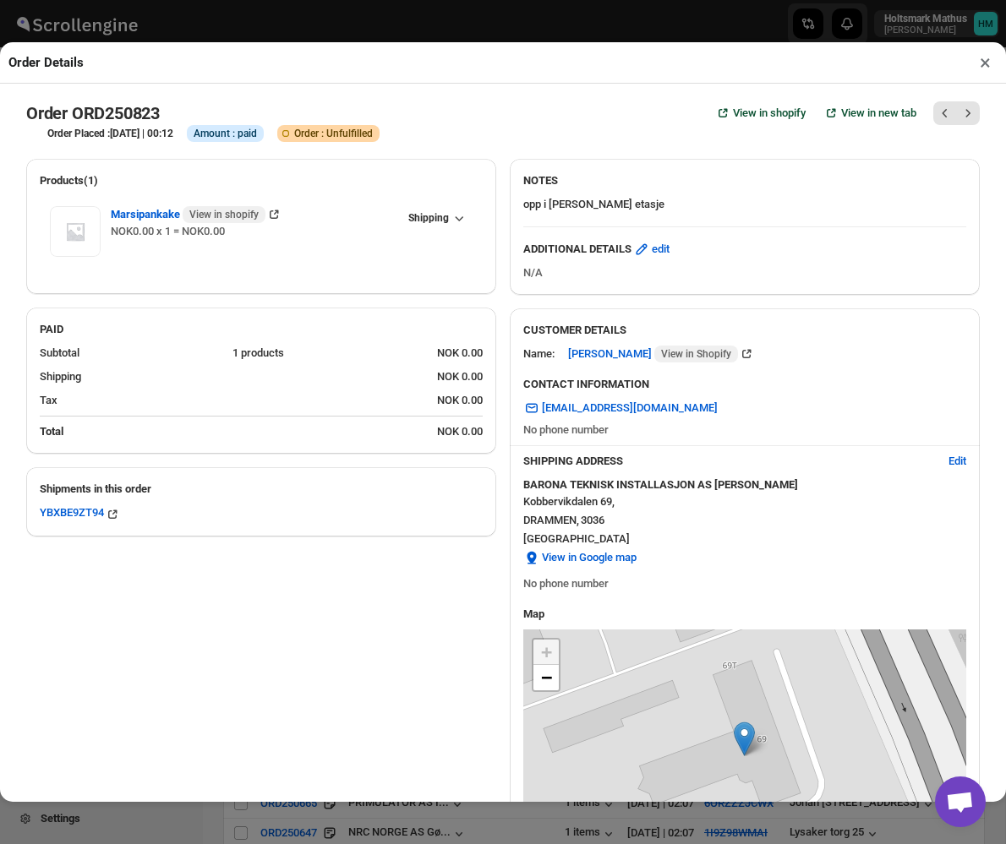
click at [978, 66] on button "×" at bounding box center [985, 63] width 25 height 24
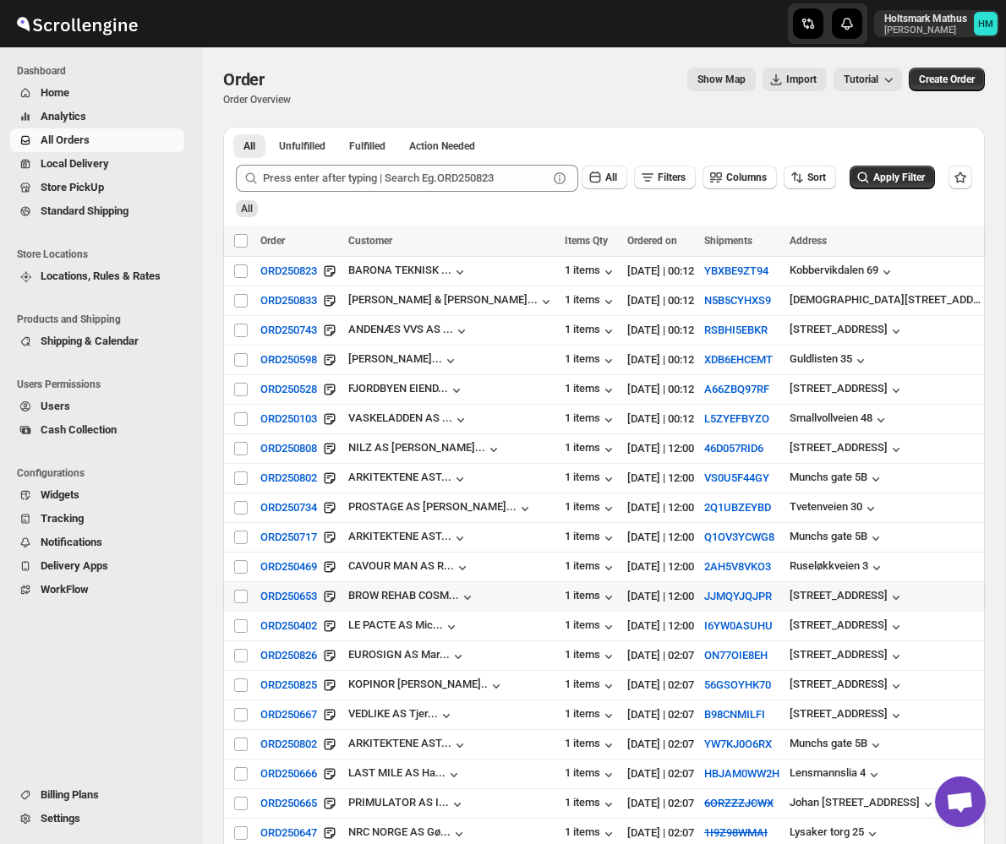
click at [75, 797] on span "Billing Plans" at bounding box center [70, 795] width 58 height 13
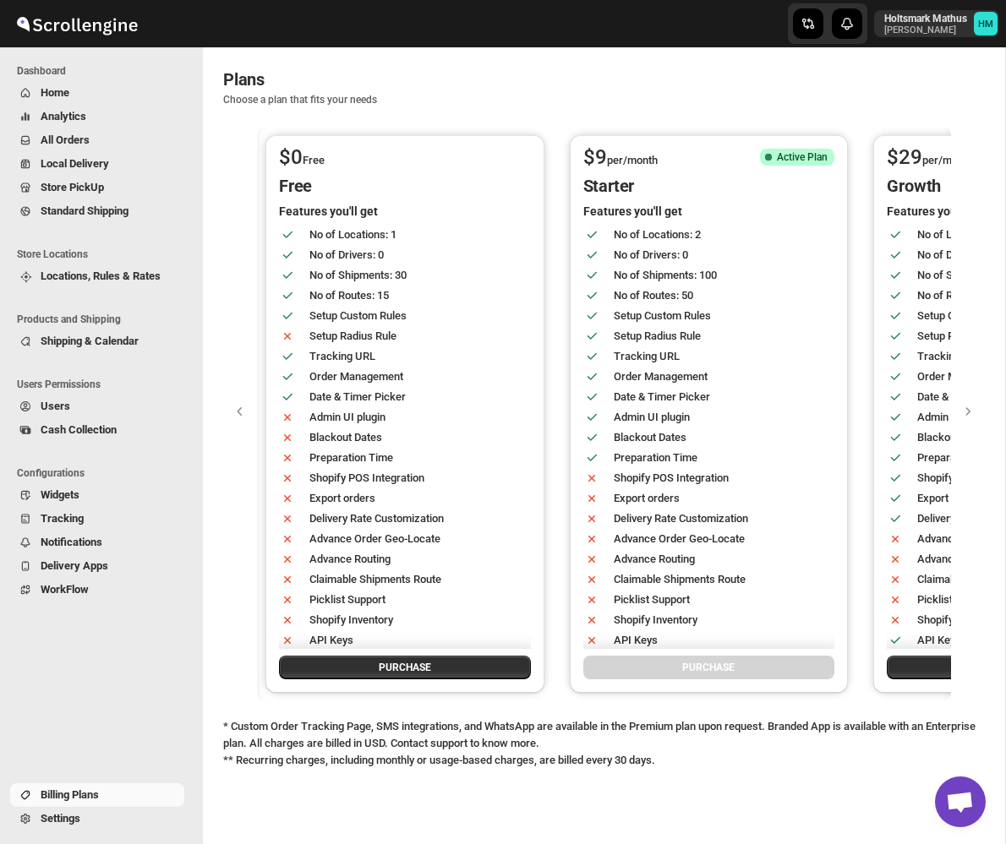
click at [69, 120] on span "Analytics" at bounding box center [64, 116] width 46 height 13
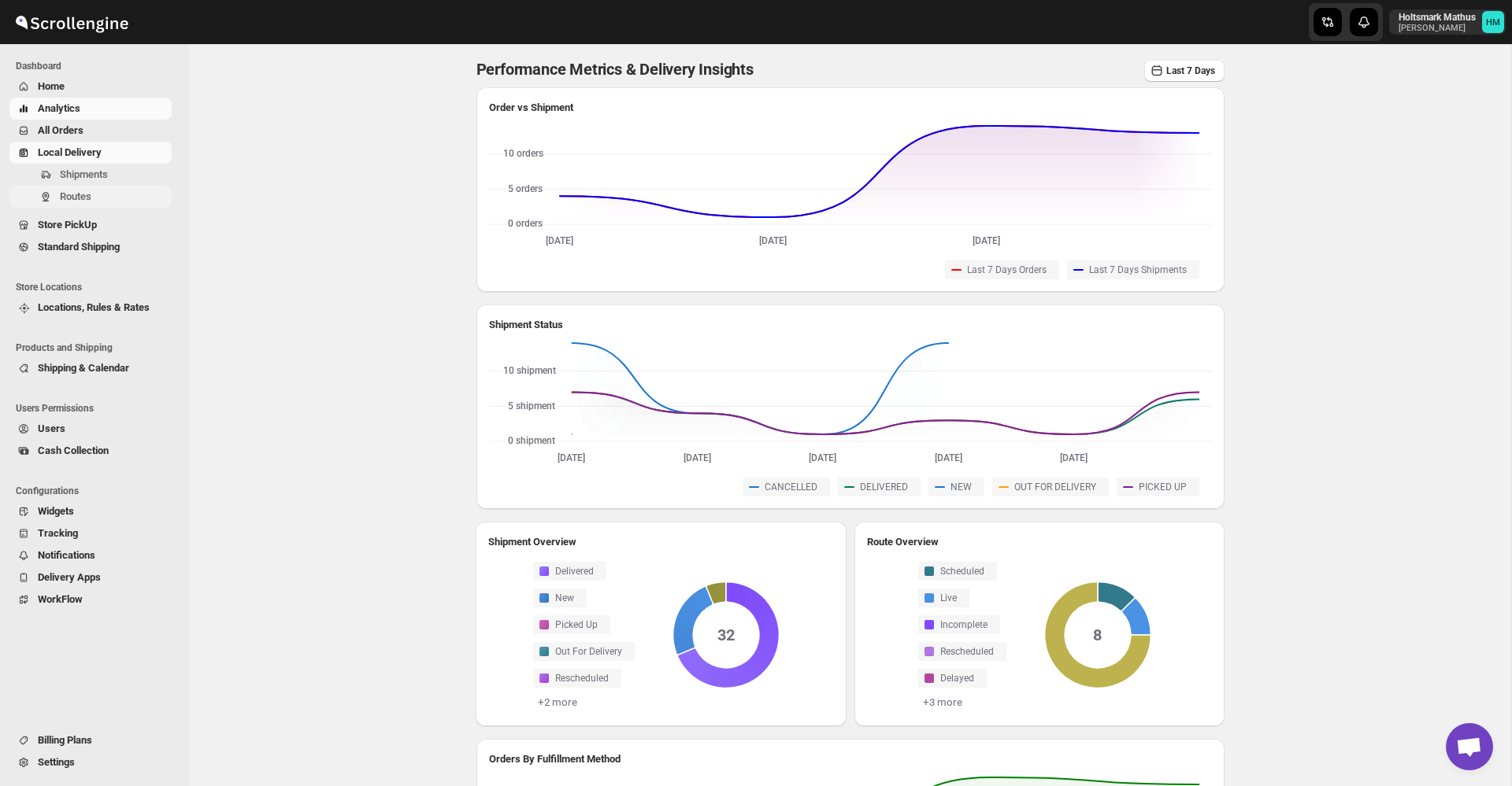
click at [104, 196] on span "Routes" at bounding box center [114, 196] width 109 height 16
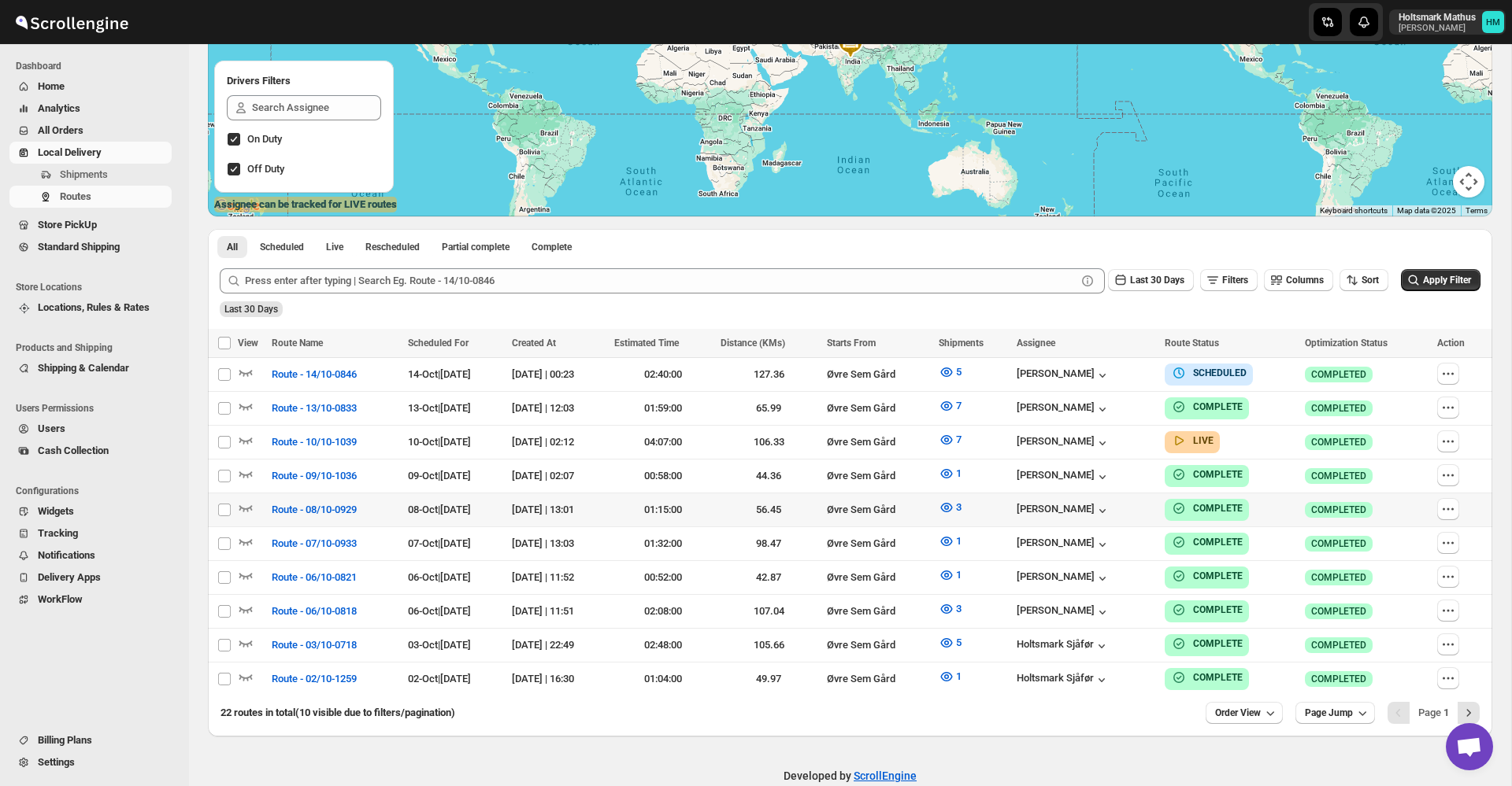
scroll to position [272, 0]
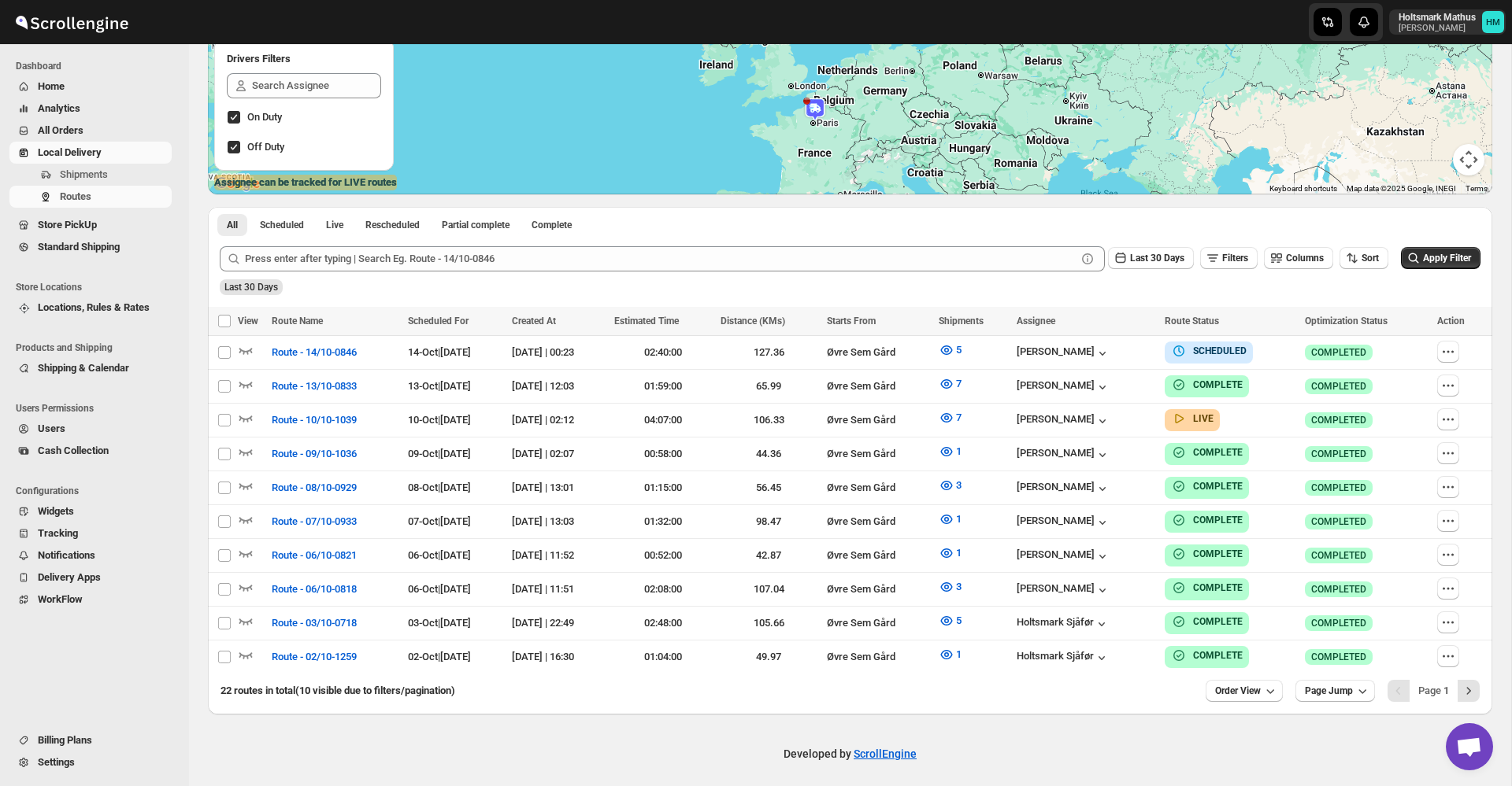
click at [73, 738] on span "Billing Plans" at bounding box center [65, 740] width 54 height 12
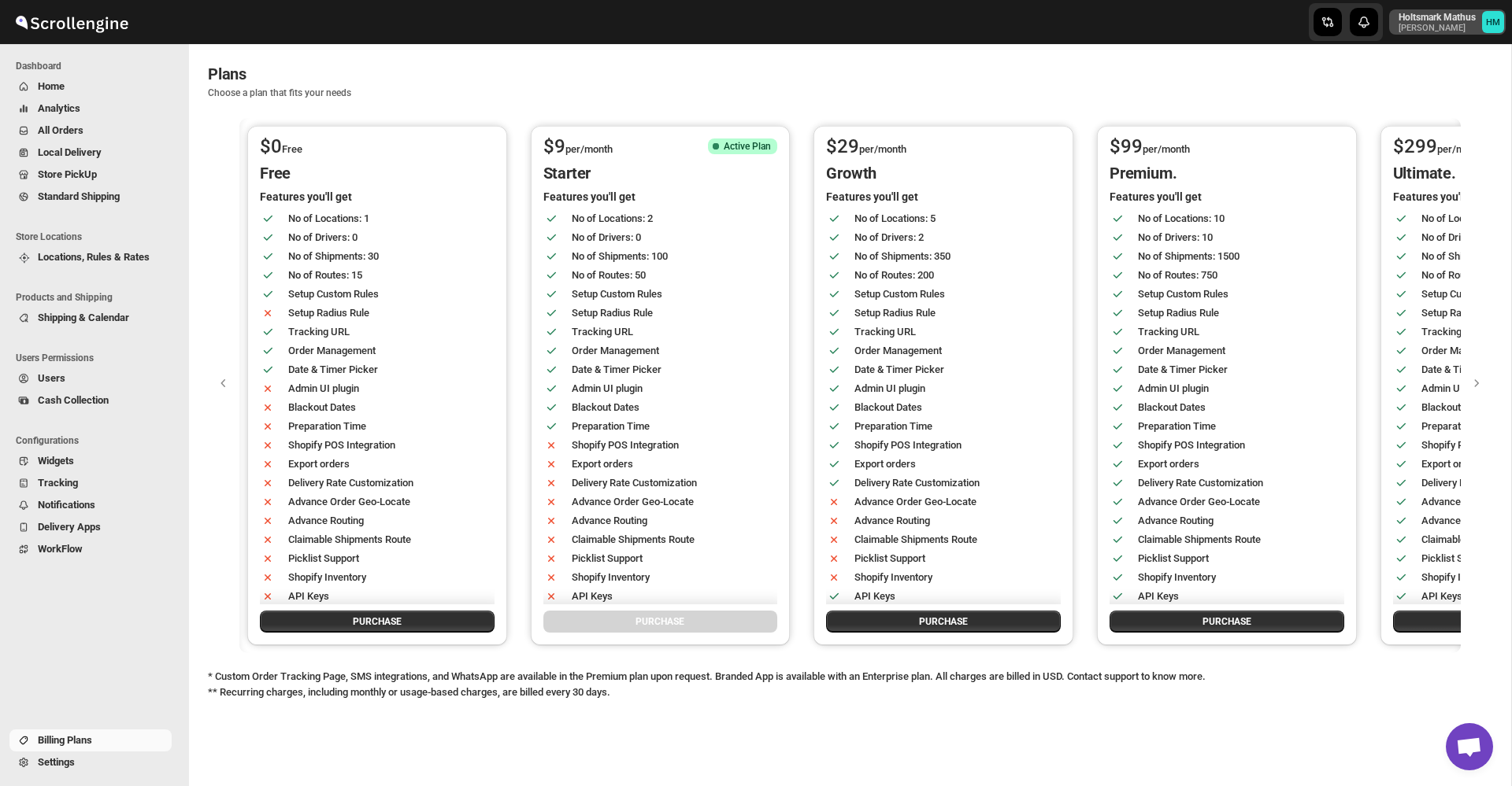
click at [1426, 24] on p "[PERSON_NAME]" at bounding box center [1437, 28] width 77 height 9
click at [1433, 177] on span "Logout" at bounding box center [1448, 172] width 31 height 12
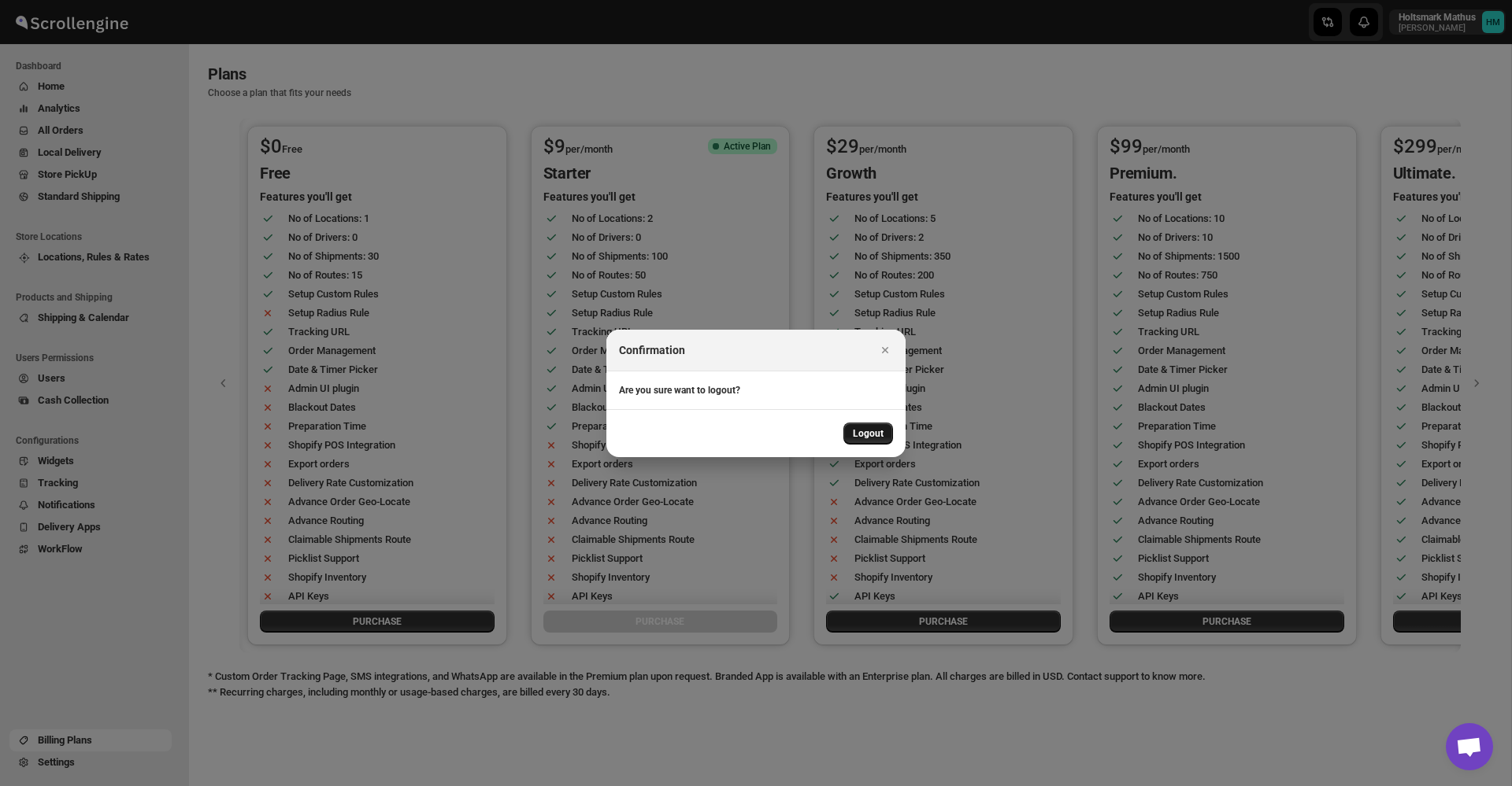
click at [858, 426] on button "Logout" at bounding box center [867, 434] width 49 height 22
